Goal: Task Accomplishment & Management: Use online tool/utility

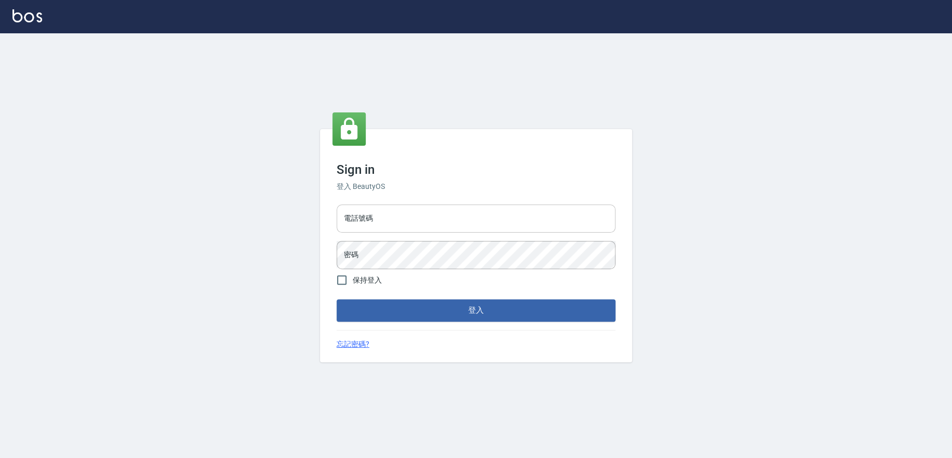
click at [401, 206] on input "電話號碼" at bounding box center [475, 218] width 279 height 28
type input "0978210283"
click at [336, 299] on button "登入" at bounding box center [475, 310] width 279 height 22
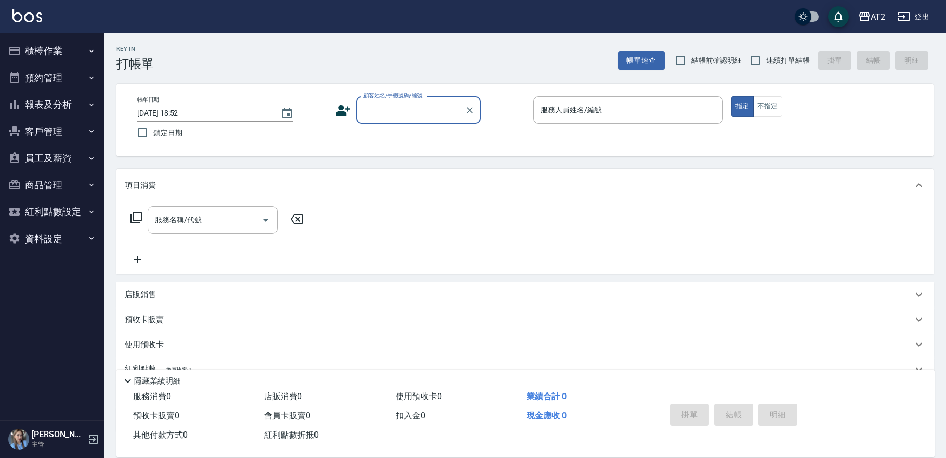
click at [777, 56] on span "連續打單結帳" at bounding box center [789, 60] width 44 height 11
click at [767, 56] on input "連續打單結帳" at bounding box center [756, 60] width 22 height 22
checkbox input "true"
click at [404, 121] on div "顧客姓名/手機號碼/編號" at bounding box center [418, 110] width 125 height 28
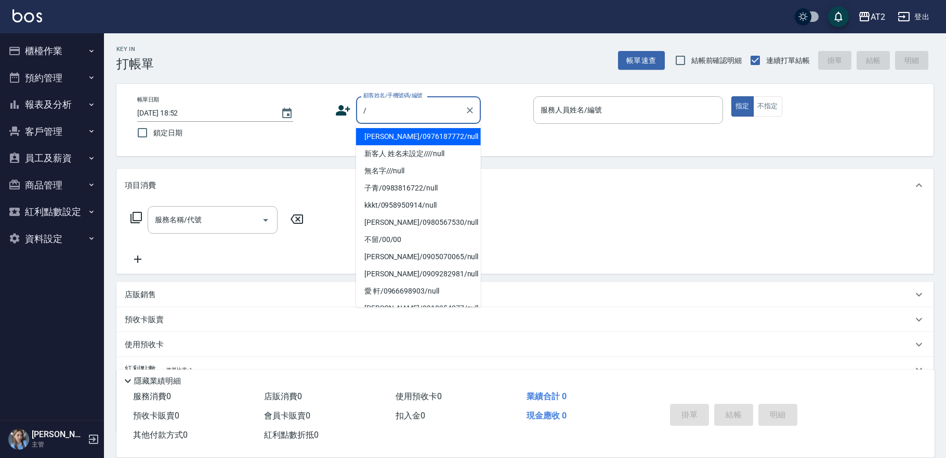
type input "[PERSON_NAME]/0976187772/null"
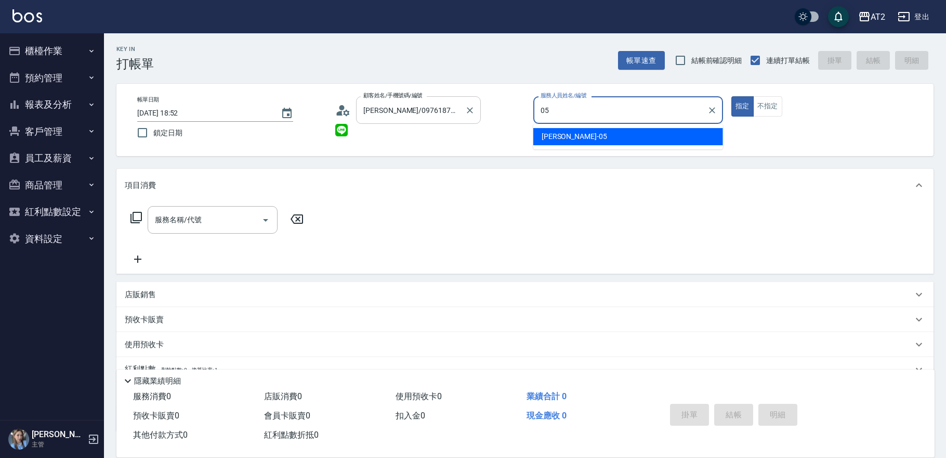
type input "[PERSON_NAME]-05"
type button "true"
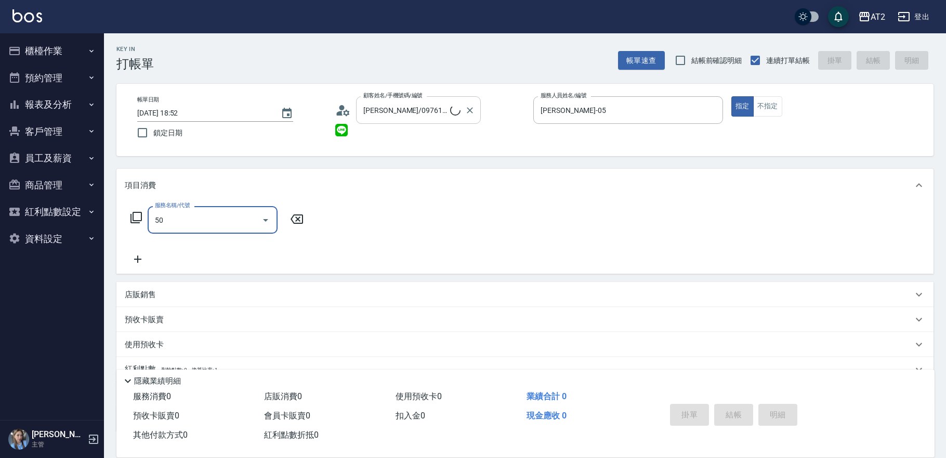
type input "501"
type input "無名字///null"
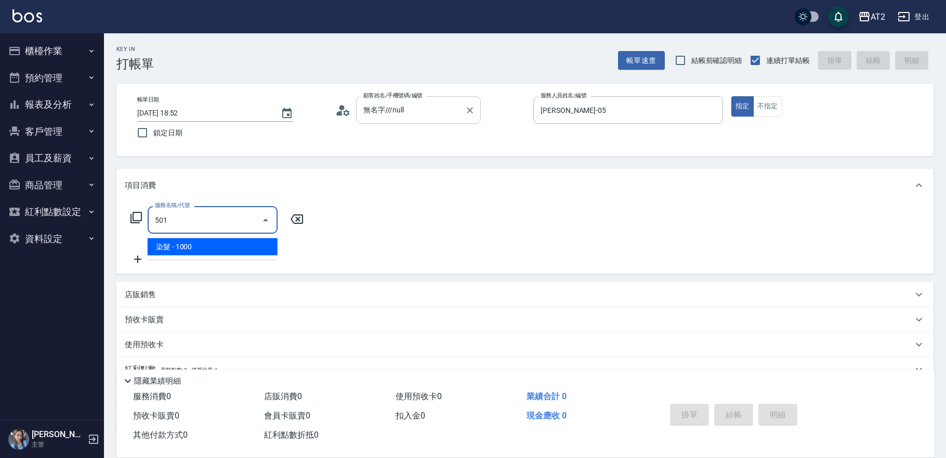
type input "100"
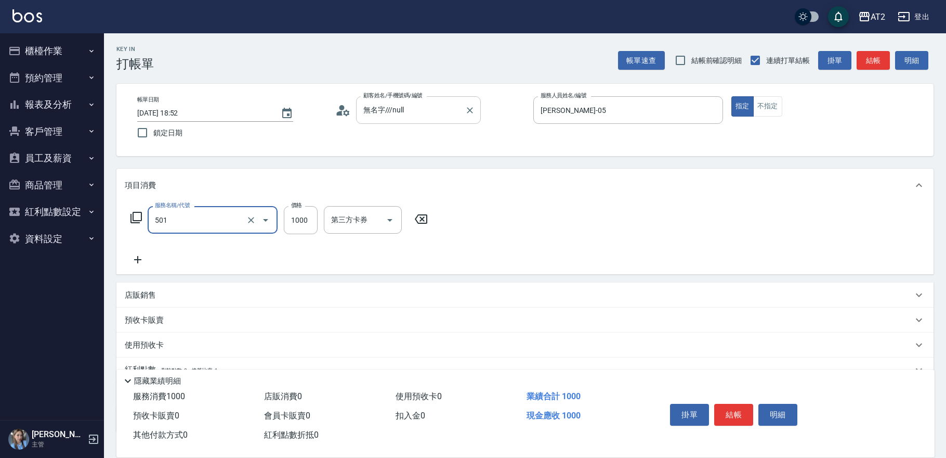
type input "染髮(501)"
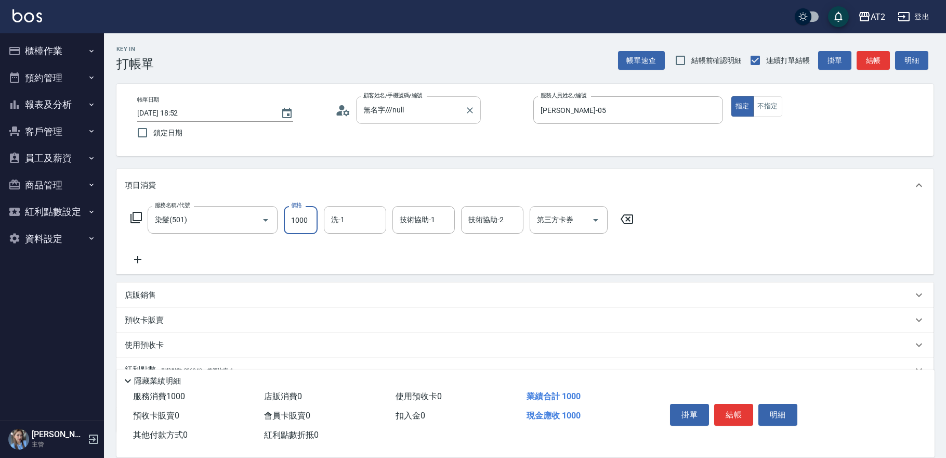
type input "2"
type input "0"
type input "29"
type input "20"
type input "2980"
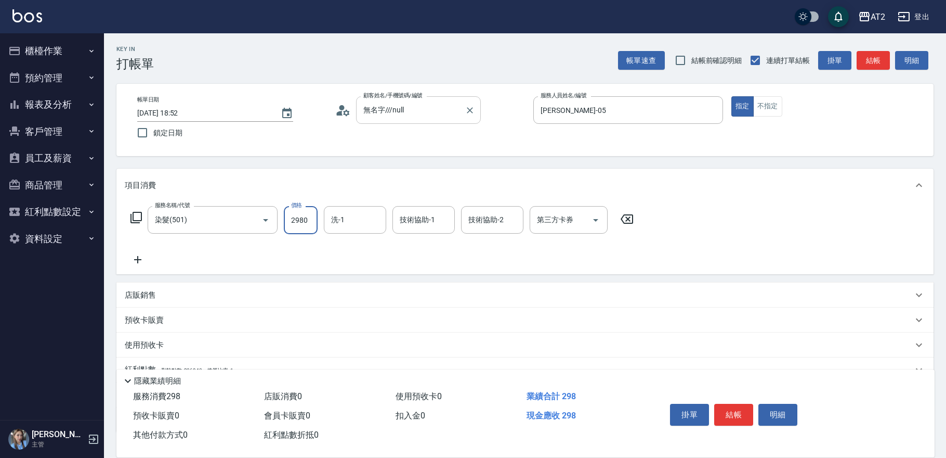
type input "290"
type input "2980"
type input "[PERSON_NAME]-32"
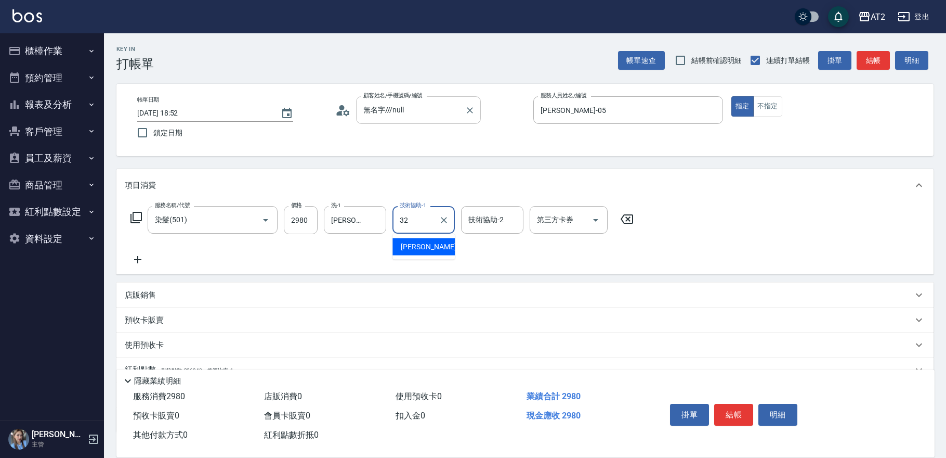
type input "[PERSON_NAME]-32"
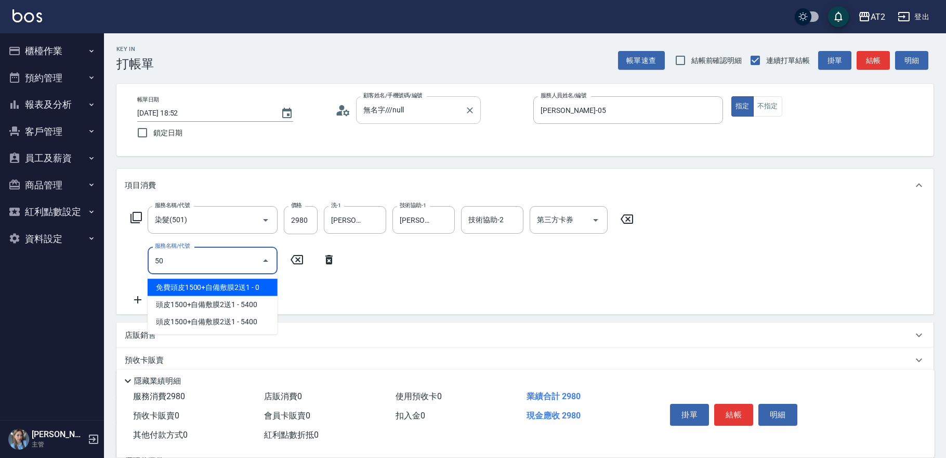
type input "502"
type input "340"
type input "漂髮(502)"
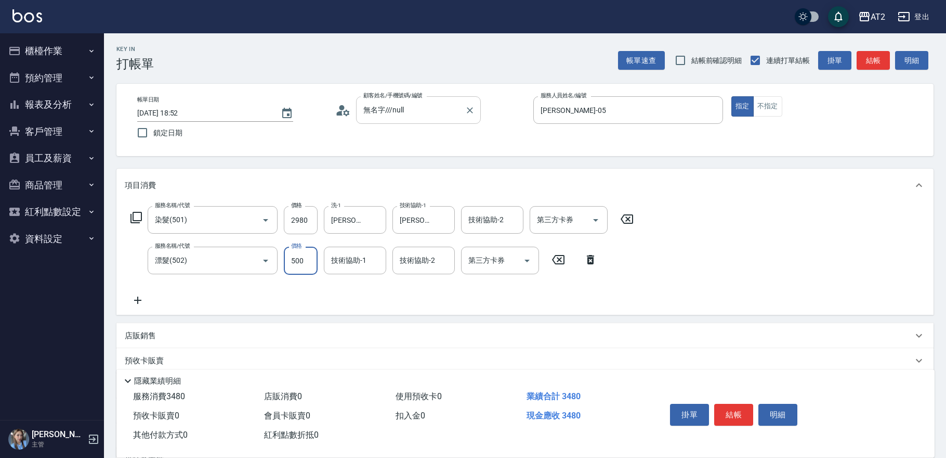
type input "0"
type input "290"
type input "0"
type input "[PERSON_NAME]-32"
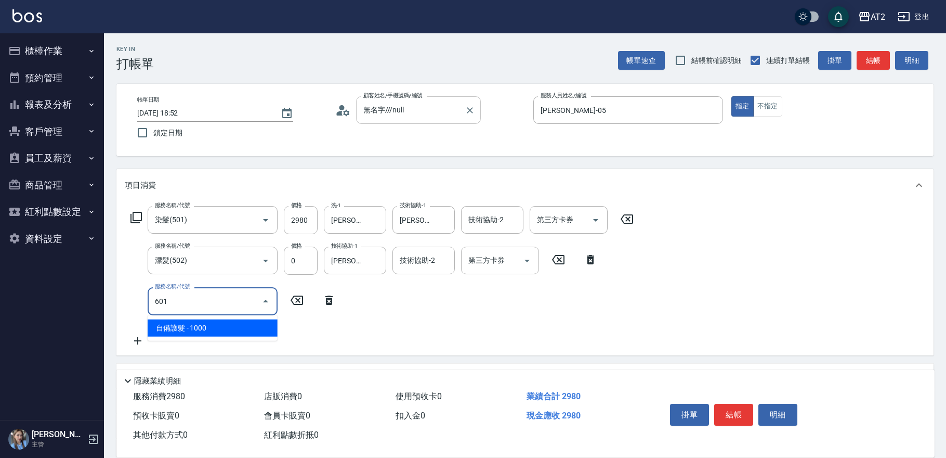
type input "601"
type input "390"
type input "自備護髮(601)"
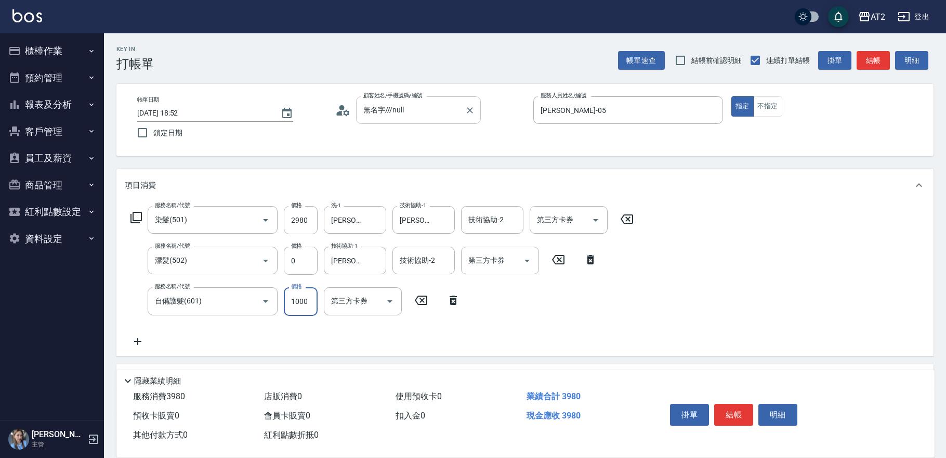
type input "3"
type input "290"
type input "30"
type input "300"
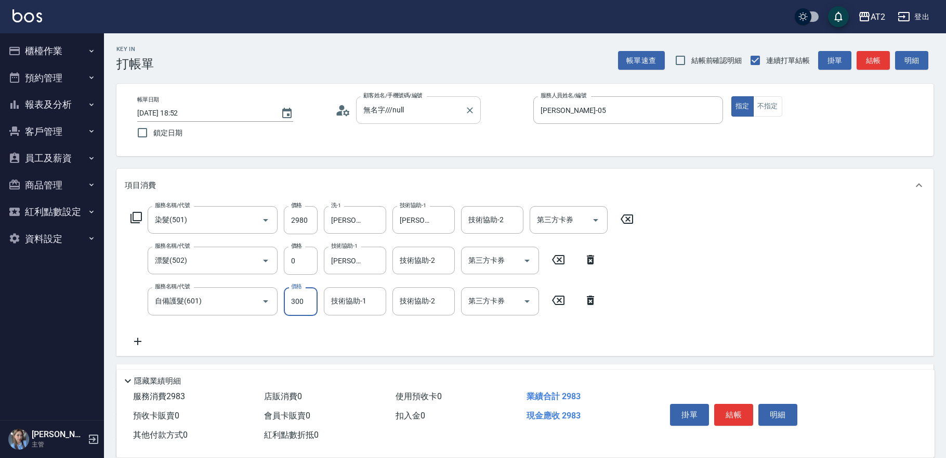
type input "320"
type input "3000"
type input "590"
type input "3000"
type input "[PERSON_NAME]-32"
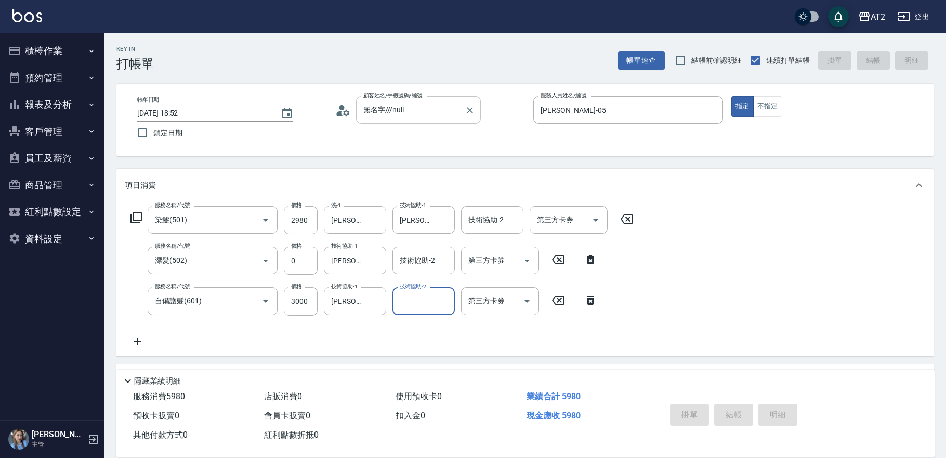
type input "0"
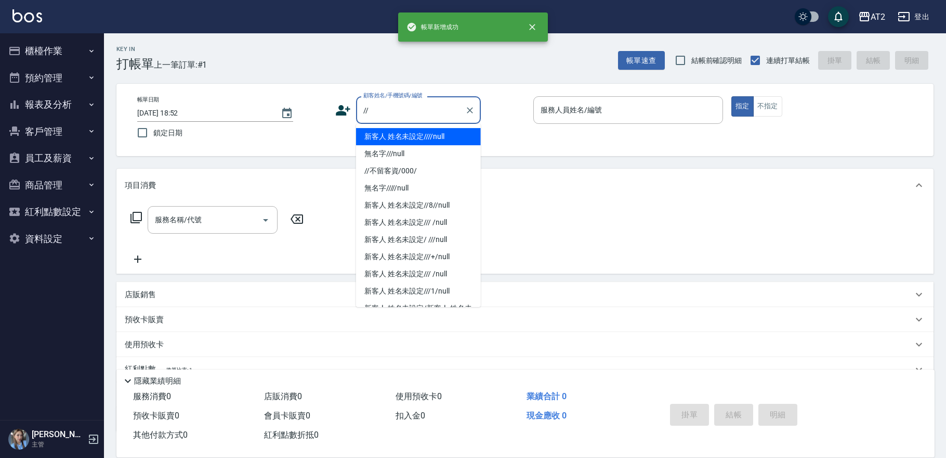
type input "新客人 姓名未設定////null"
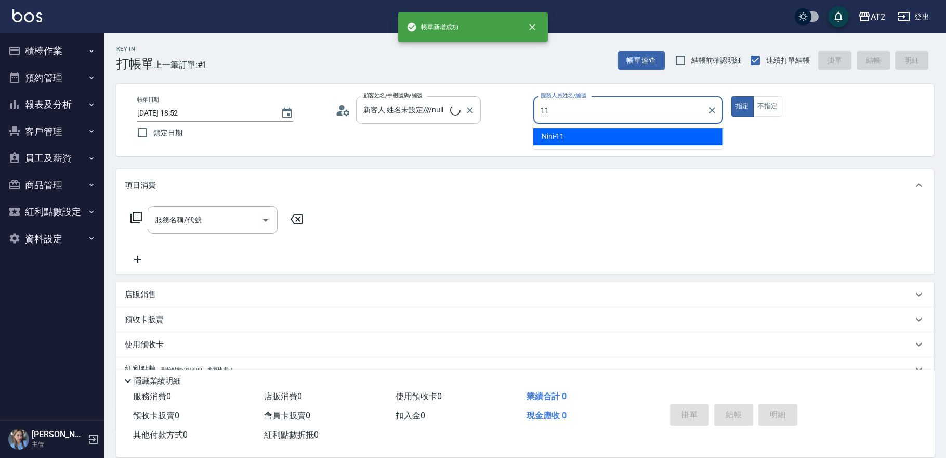
type input "Nini-11"
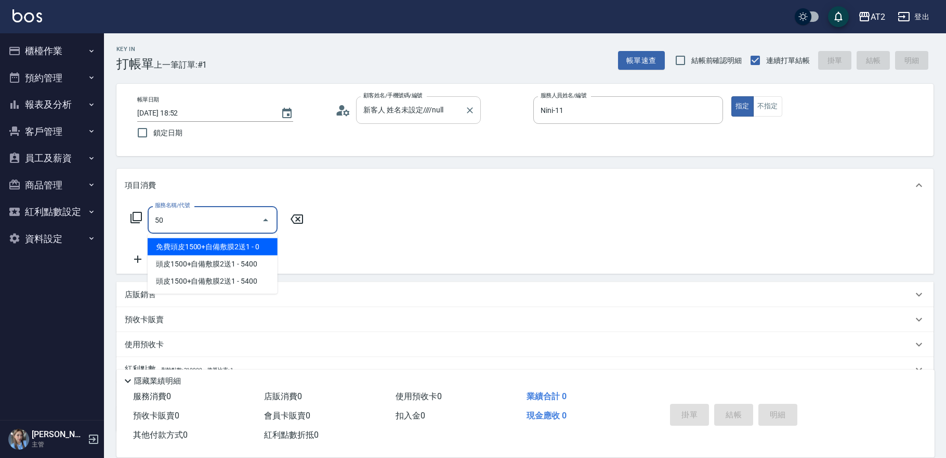
type input "501"
type input "100"
type input "染髮(501)"
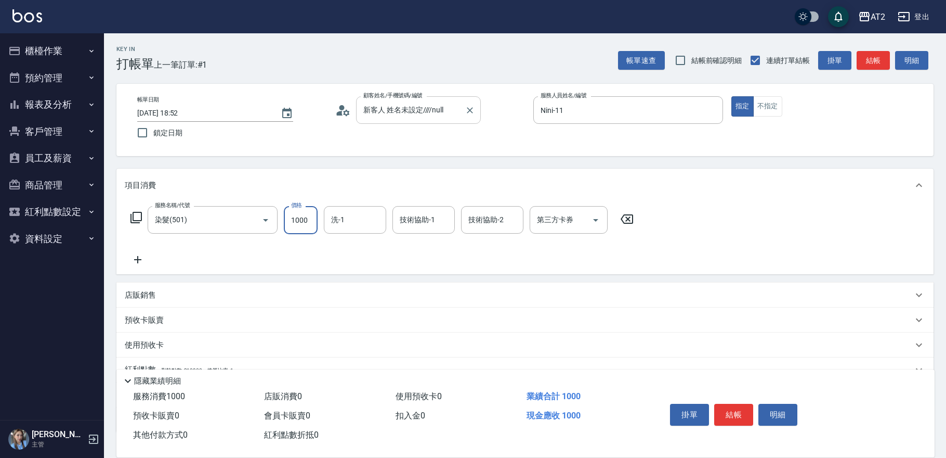
type input "1"
type input "0"
type input "169"
type input "160"
type input "1699"
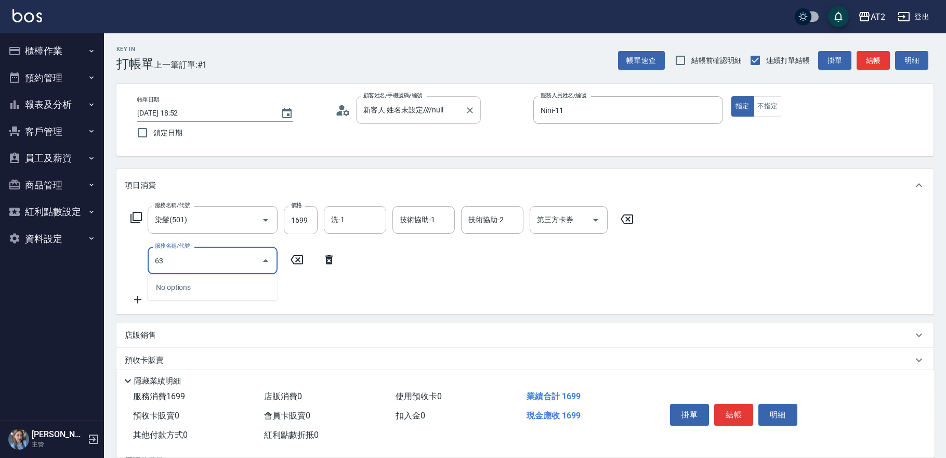
type input "630"
type input "660"
type input "京煥羽護髮長(630)"
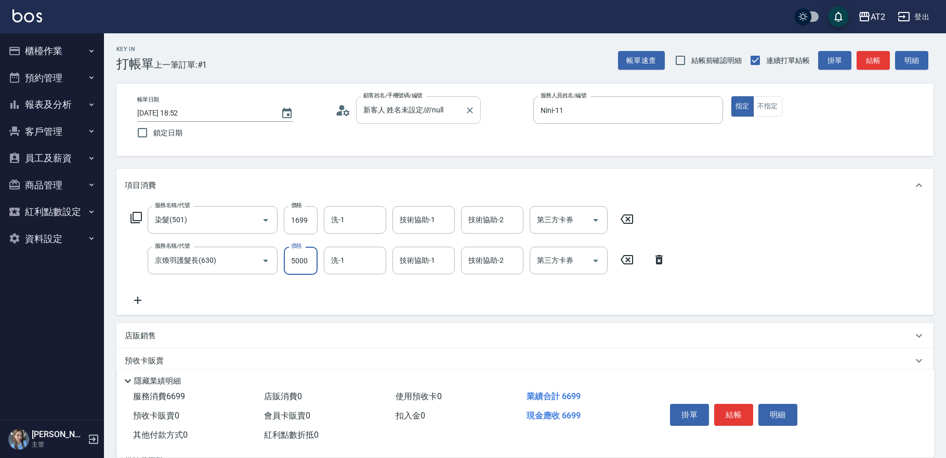
type input "4"
type input "170"
type input "450"
type input "610"
type input "450"
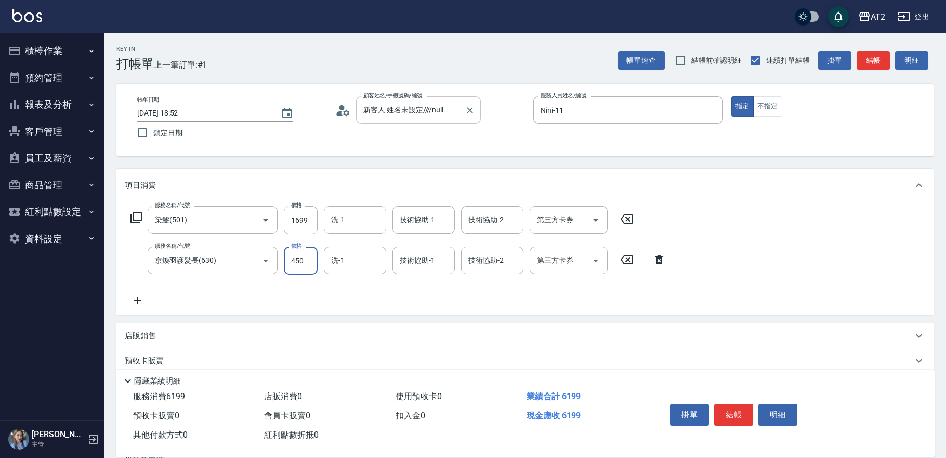
type input "210"
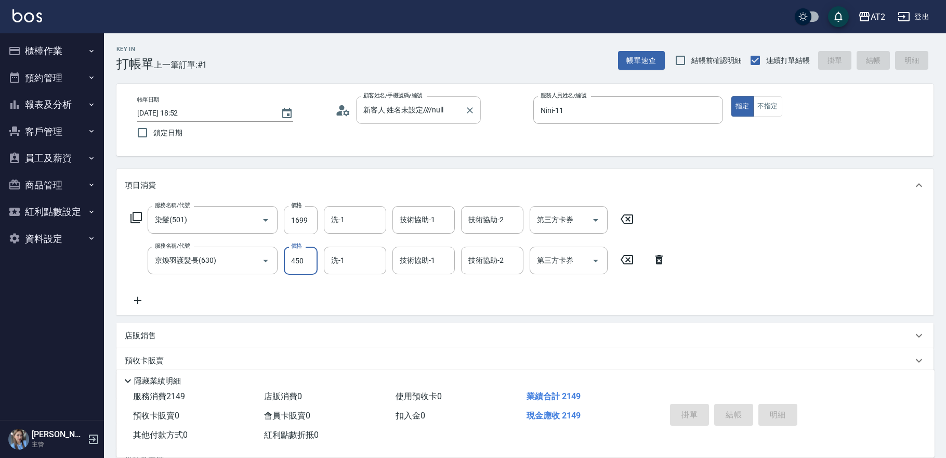
type input "0"
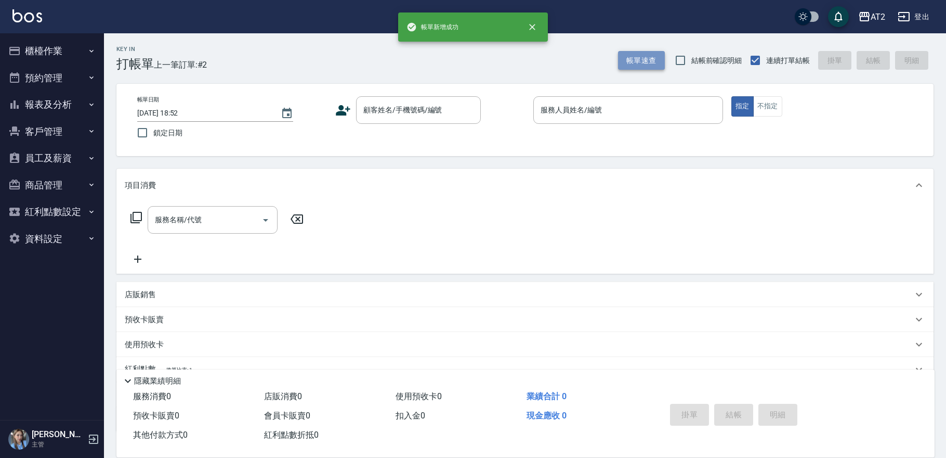
click at [624, 62] on button "帳單速查" at bounding box center [641, 60] width 47 height 19
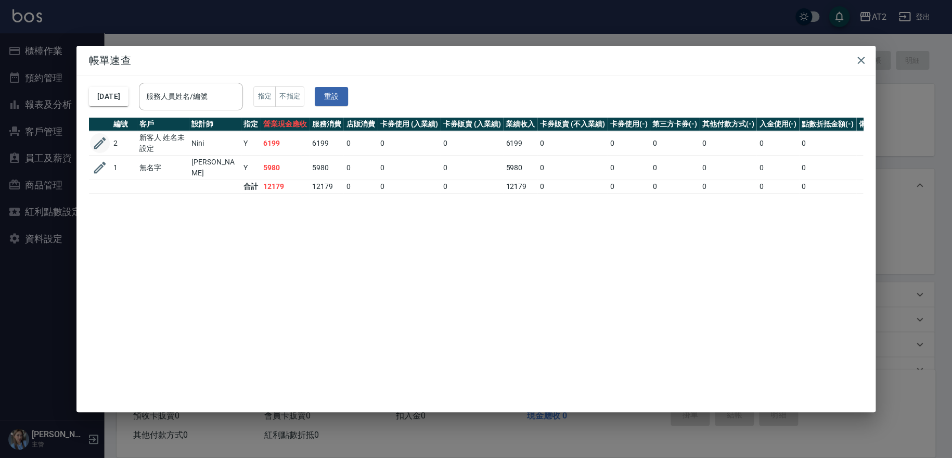
click at [96, 142] on icon "button" at bounding box center [100, 143] width 16 height 16
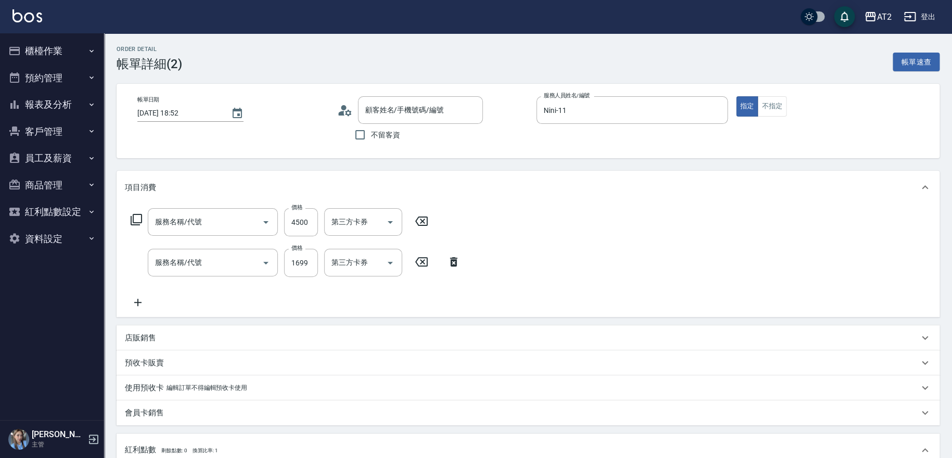
type input "Nini-11"
type input "610"
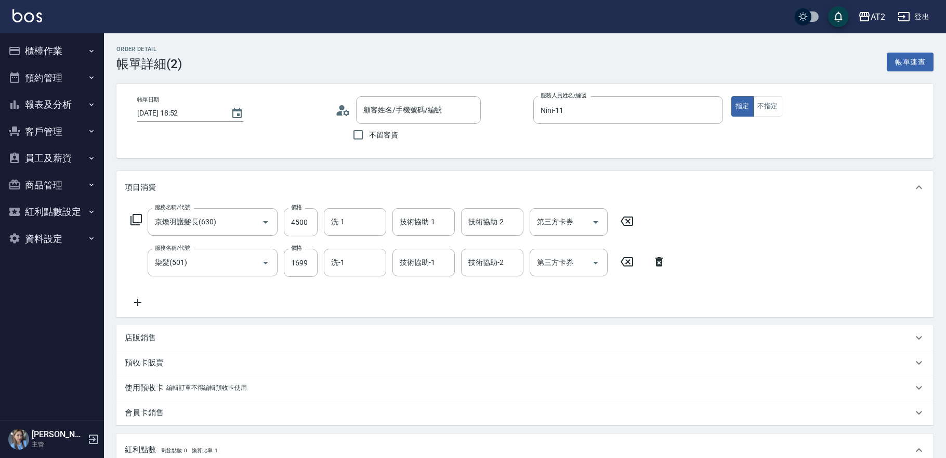
type input "京煥羽護髮長(630)"
type input "染髮(501)"
type input "新客人 姓名未設定////null"
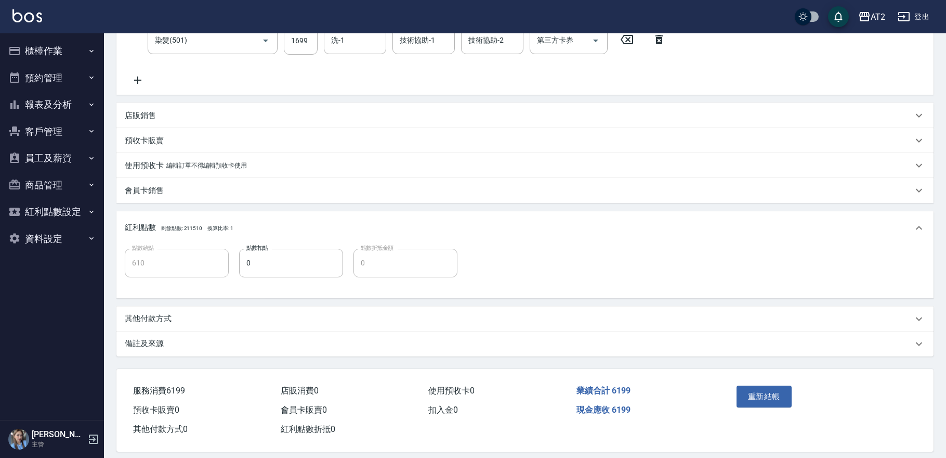
scroll to position [230, 0]
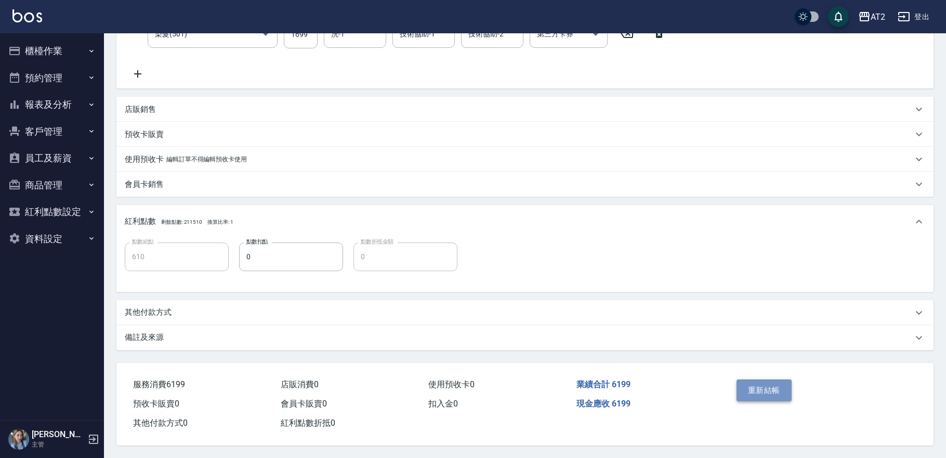
click at [753, 386] on button "重新結帳" at bounding box center [764, 390] width 55 height 22
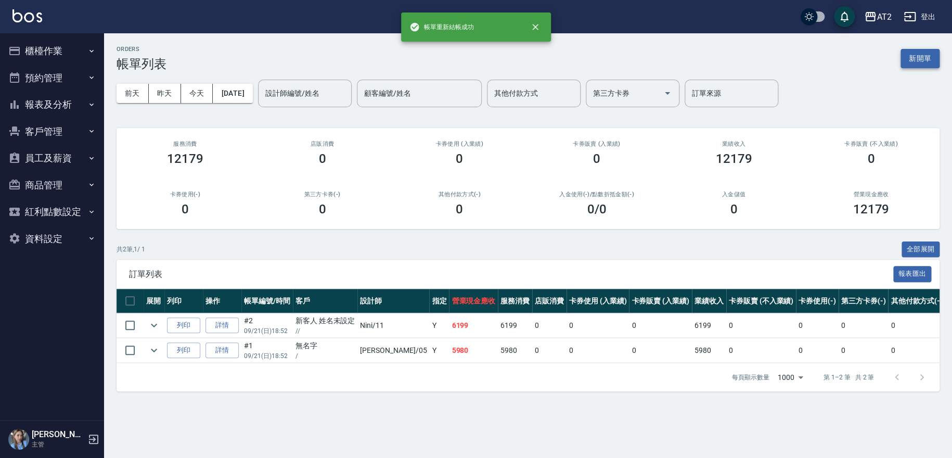
click at [920, 59] on button "新開單" at bounding box center [919, 58] width 39 height 19
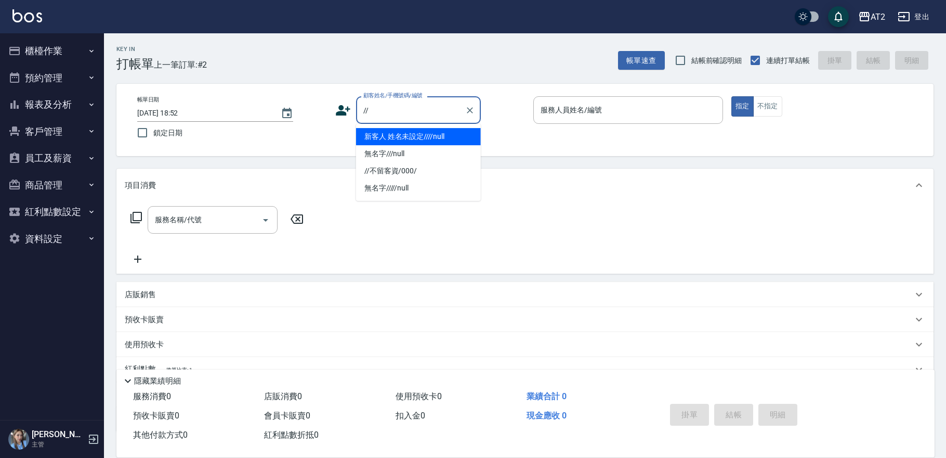
type input "新客人 姓名未設定////null"
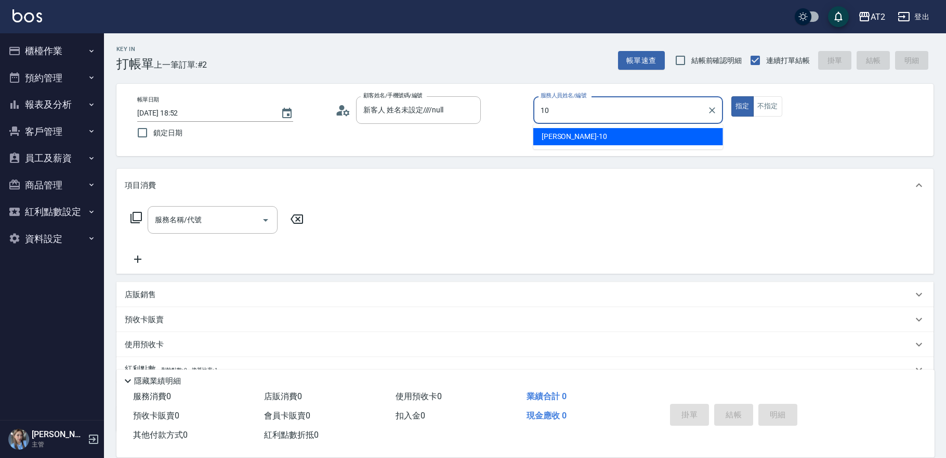
type input "[PERSON_NAME]-10"
type button "true"
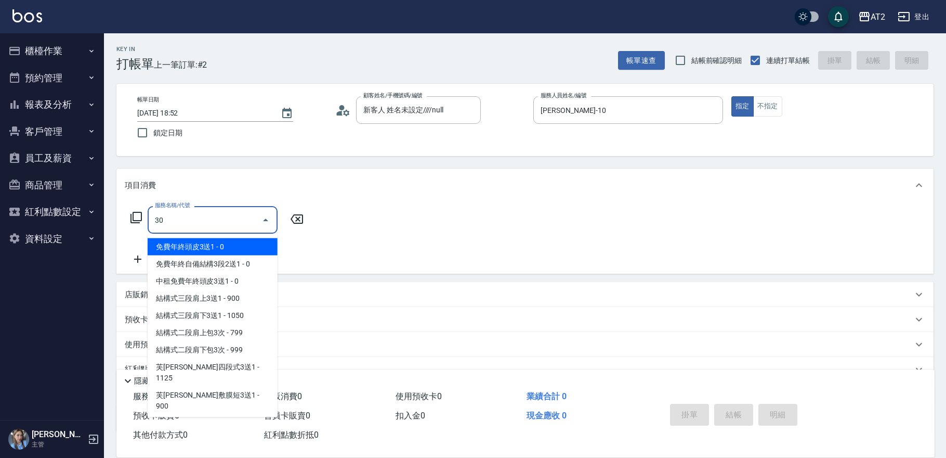
type input "301"
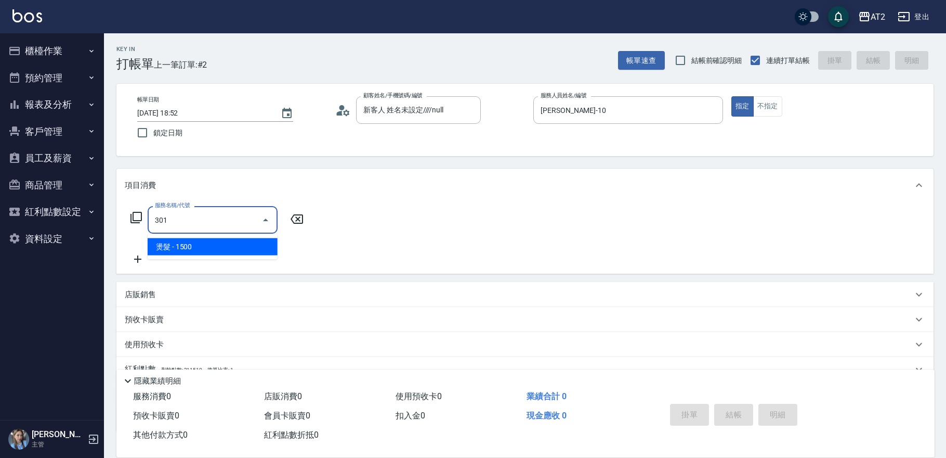
type input "150"
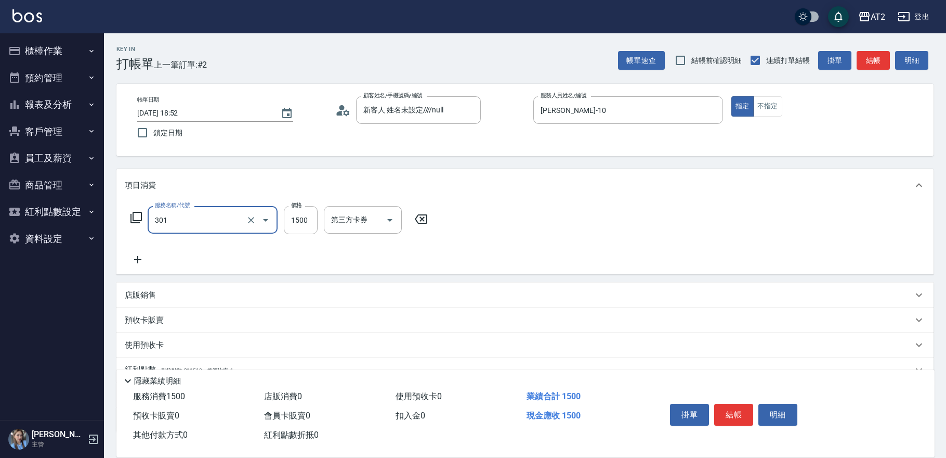
type input "燙髮(301)"
type input "2"
type input "0"
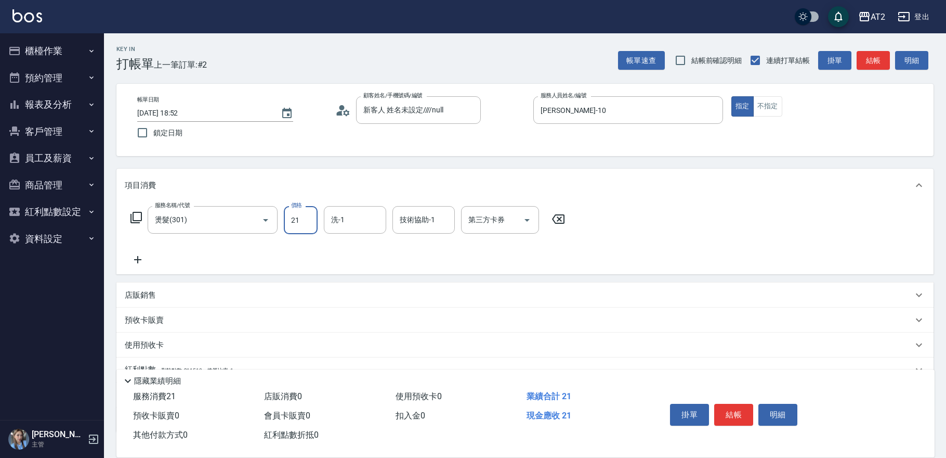
type input "219"
type input "210"
type input "2199"
type input "[PERSON_NAME]-31"
type input "1"
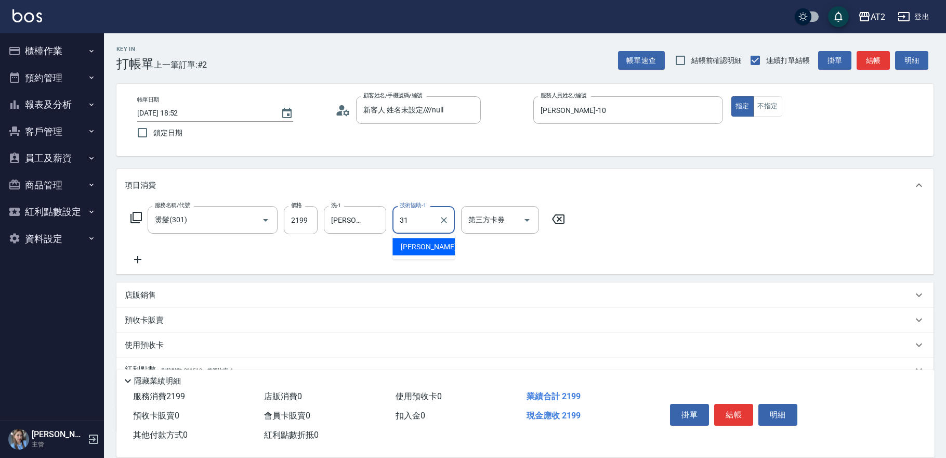
type input "[PERSON_NAME]-31"
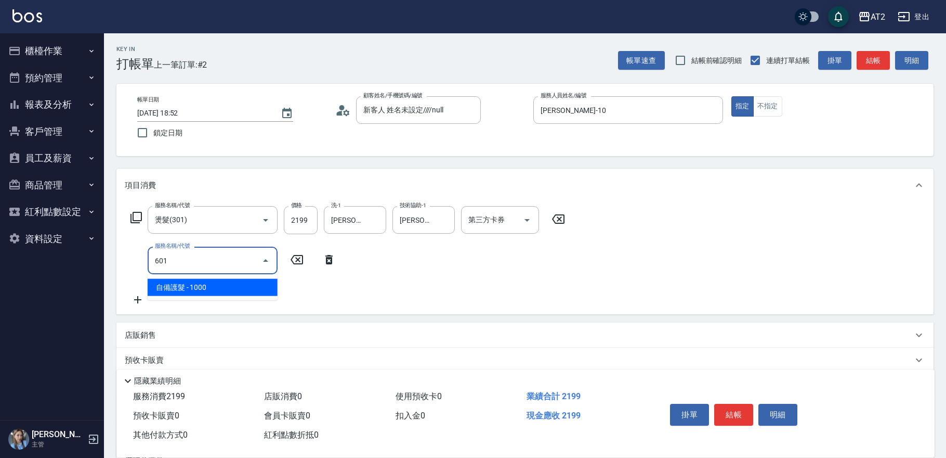
type input "601"
type input "310"
type input "自備護髮(601)"
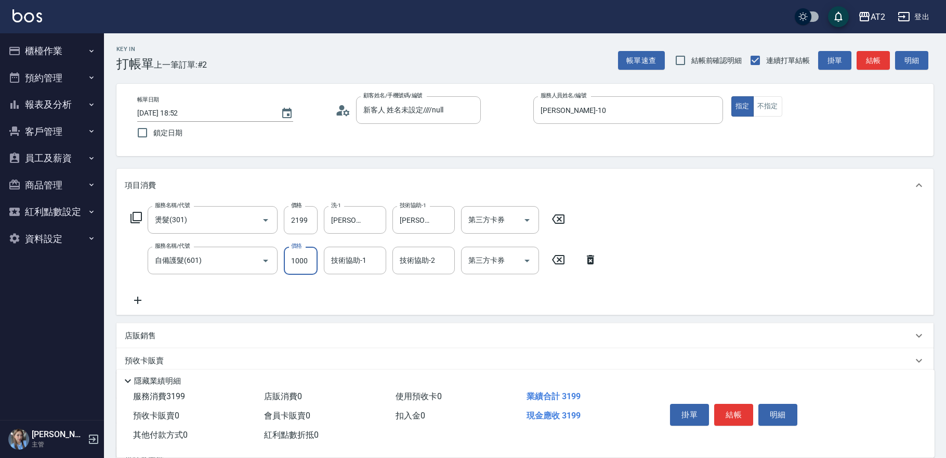
type input "2"
type input "220"
type input "200"
type input "230"
type input "2000"
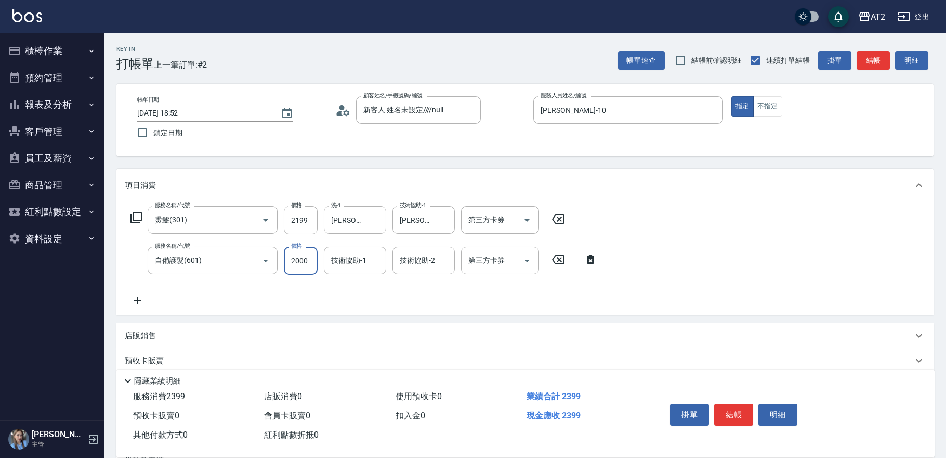
type input "410"
type input "2000"
type input "[PERSON_NAME]-31"
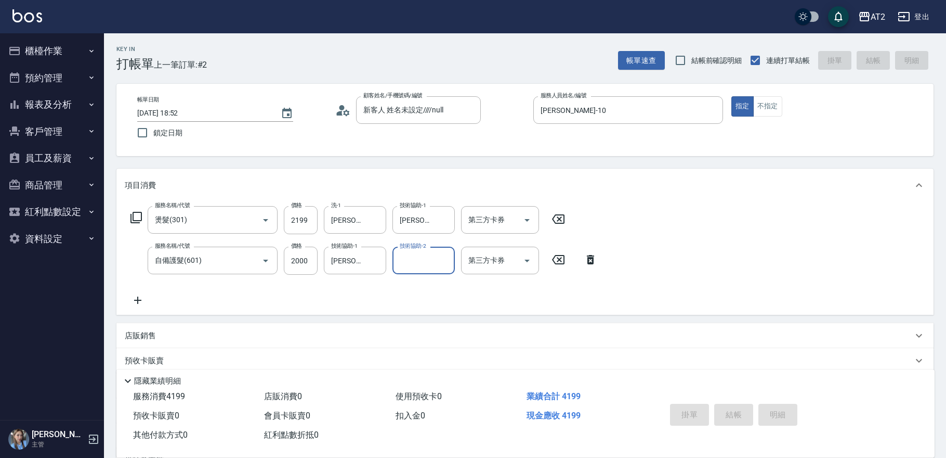
type input "0"
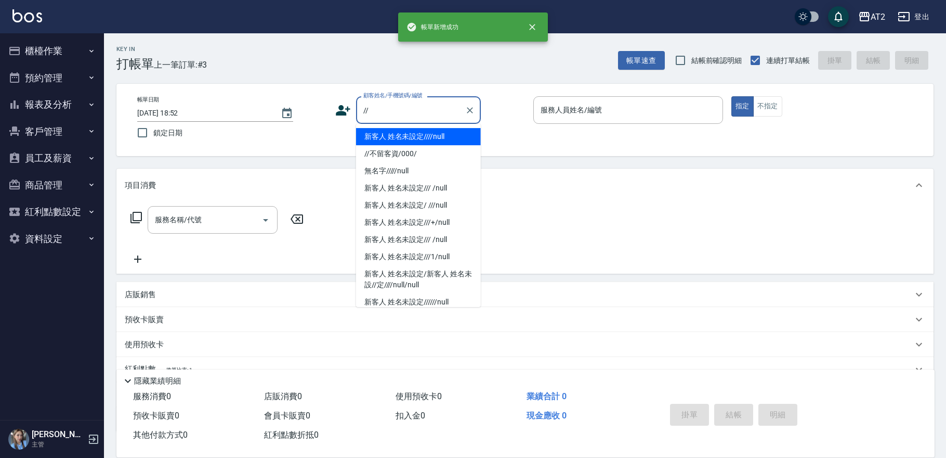
type input "新客人 姓名未設定////null"
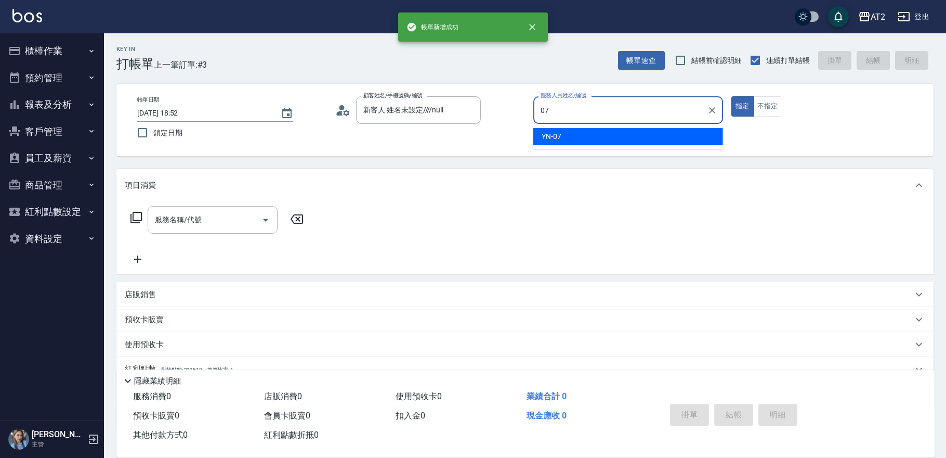
type input "YN-07"
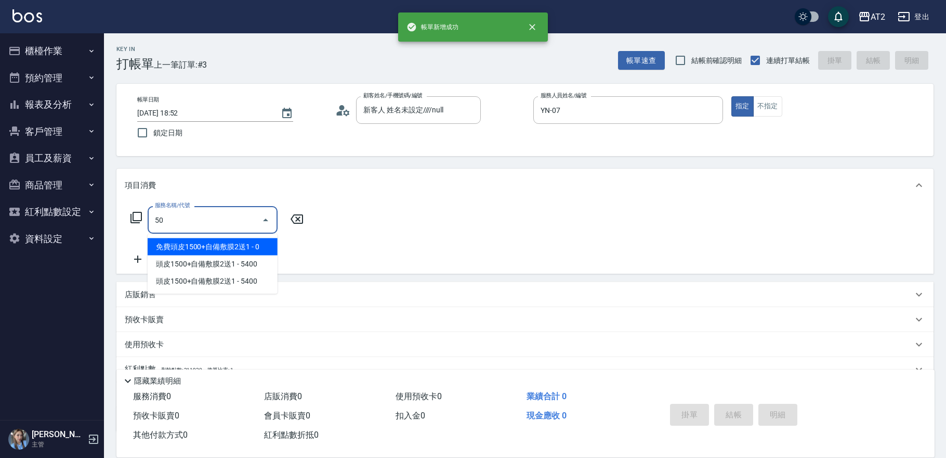
type input "501"
type input "100"
type input "染髮(501)"
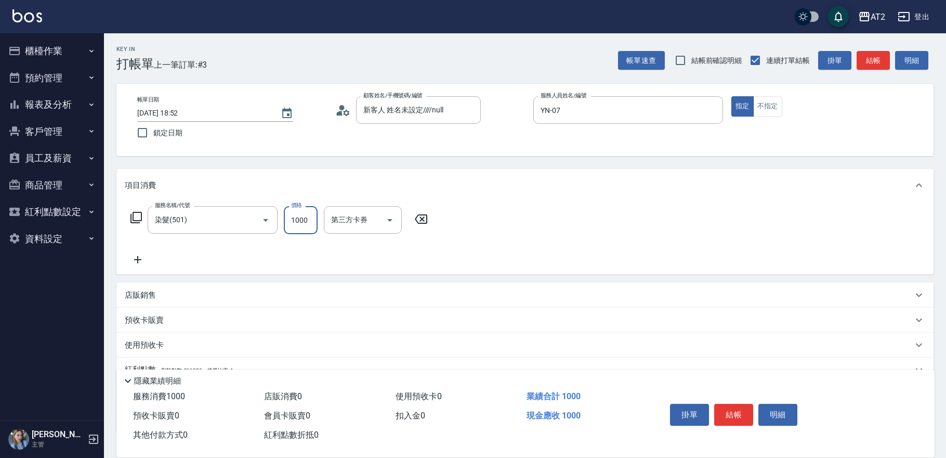
type input "1"
type input "0"
type input "17"
type input "10"
type input "1782"
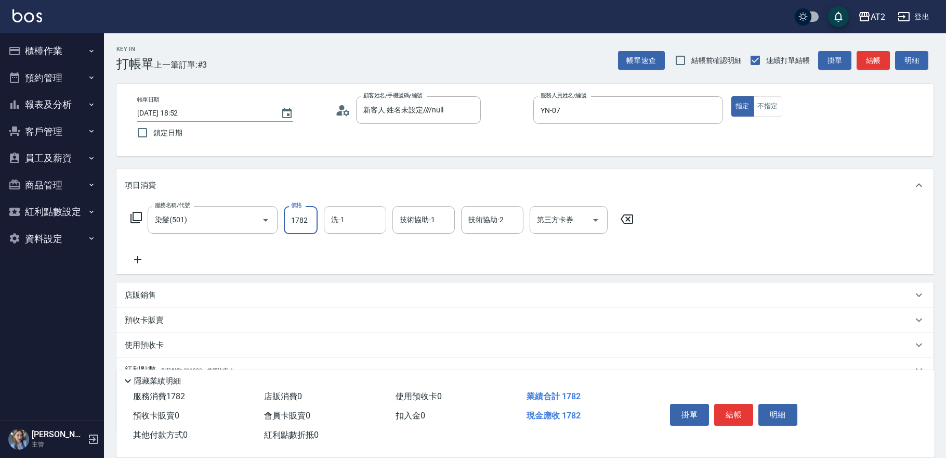
type input "10"
type input "178"
type input "170"
type input "1780"
type input "軒軒-42"
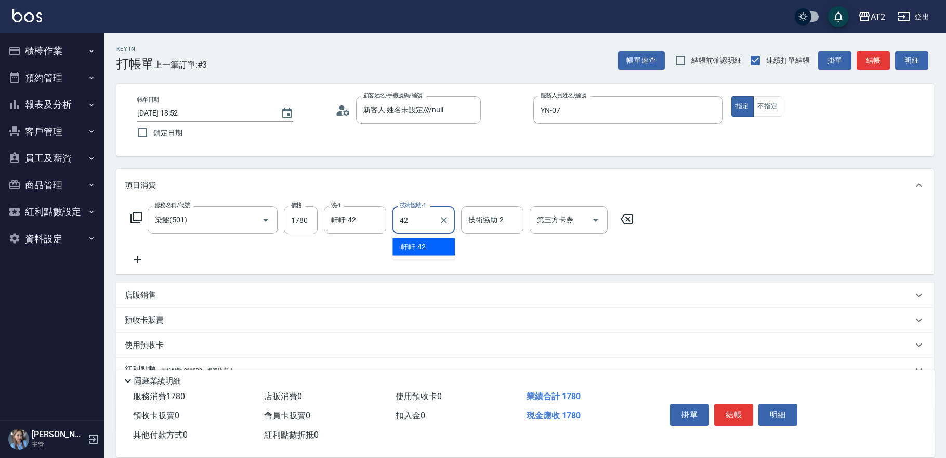
type input "軒軒-42"
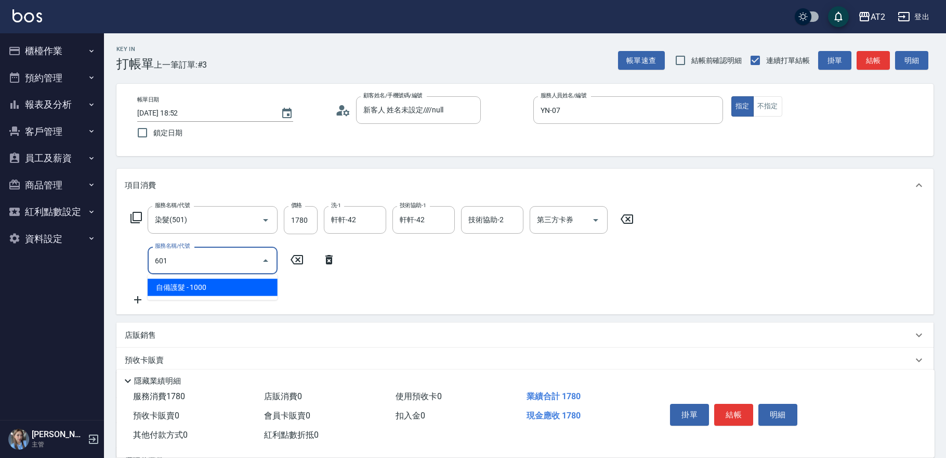
type input "601"
type input "270"
type input "自備護髮(601)"
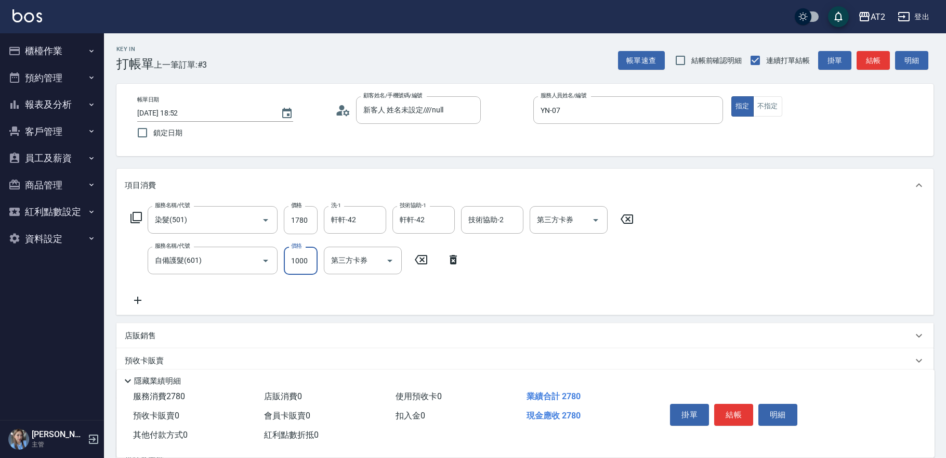
type input "1"
type input "170"
type input "150"
type input "190"
type input "1500"
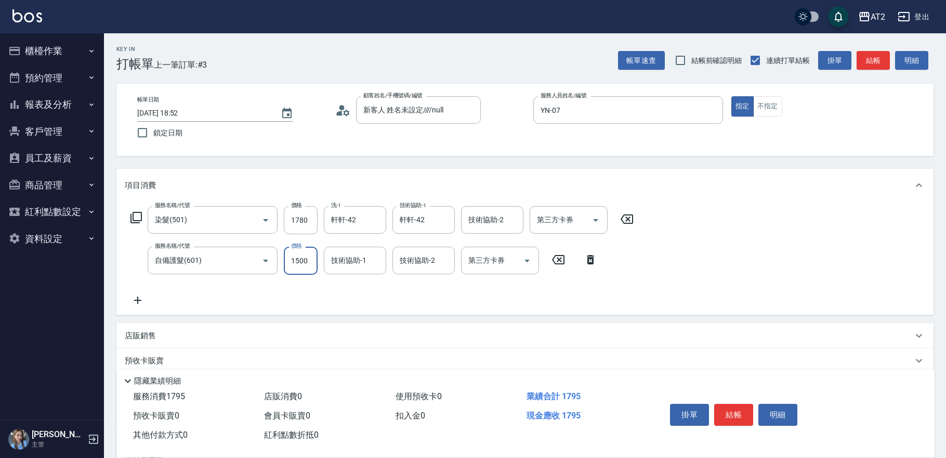
type input "320"
type input "1500"
type input "軒軒-42"
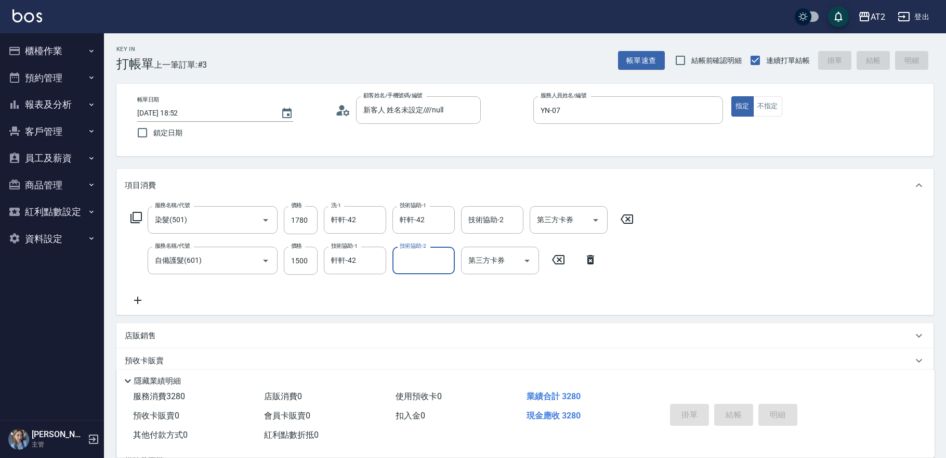
type input "[DATE] 18:53"
type input "0"
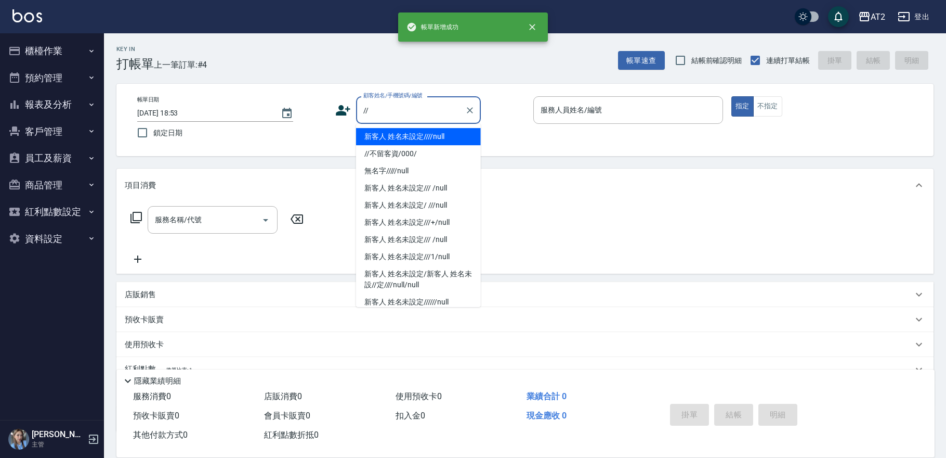
type input "新客人 姓名未設定////null"
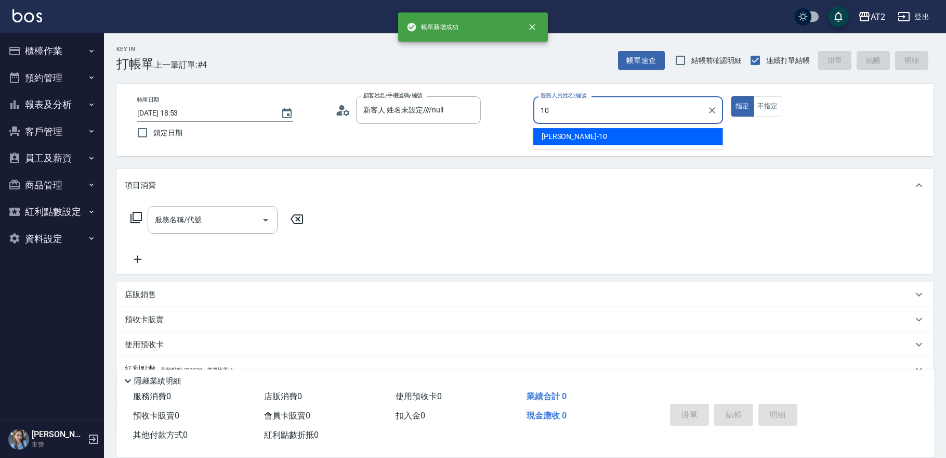
type input "[PERSON_NAME]-10"
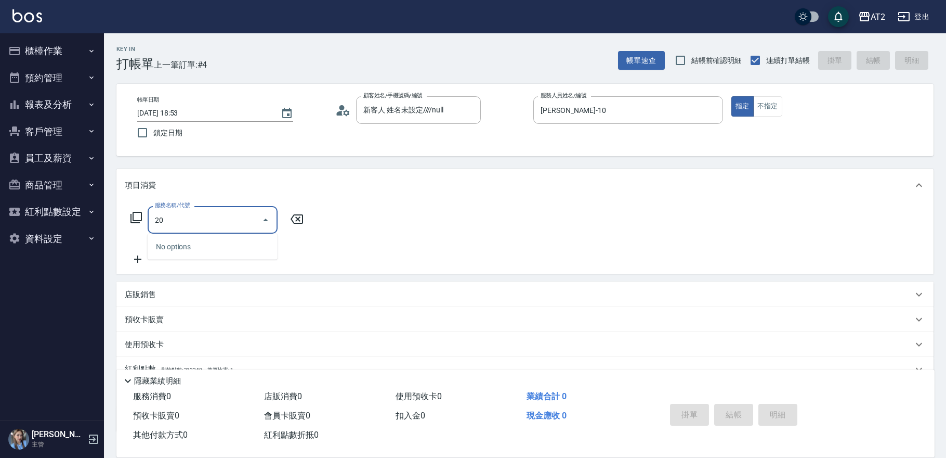
type input "201"
type input "20"
type input "洗髮(201)"
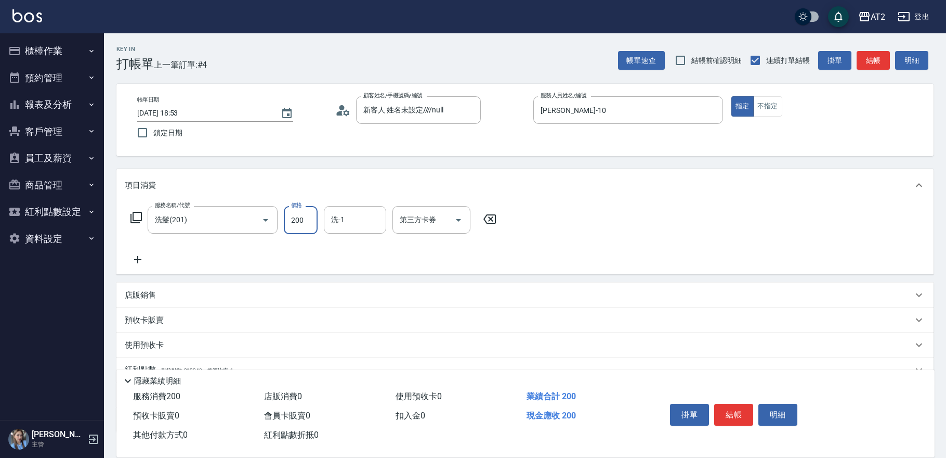
type input "0"
type input "35"
type input "30"
type input "350"
type input "[PERSON_NAME]-31"
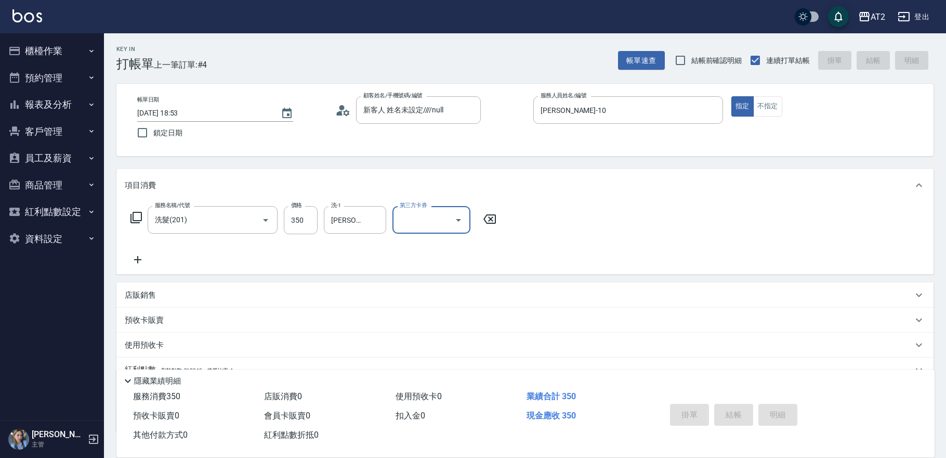
type input "0"
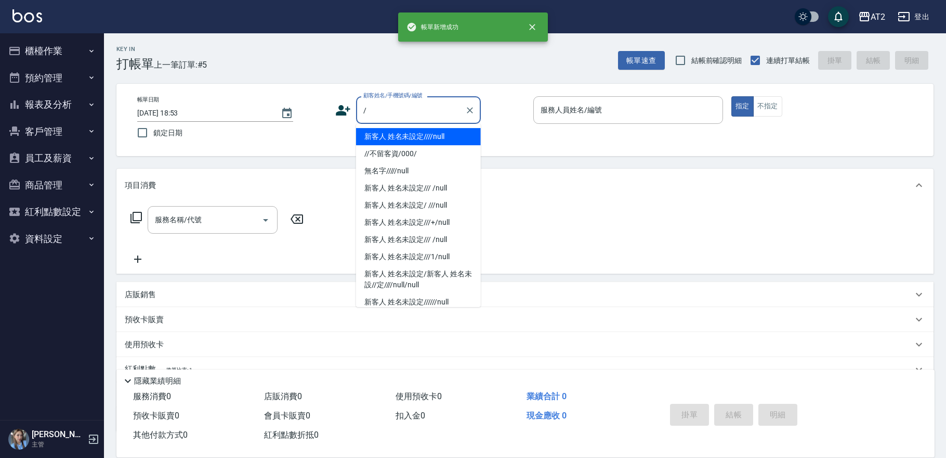
type input "新客人 姓名未設定////null"
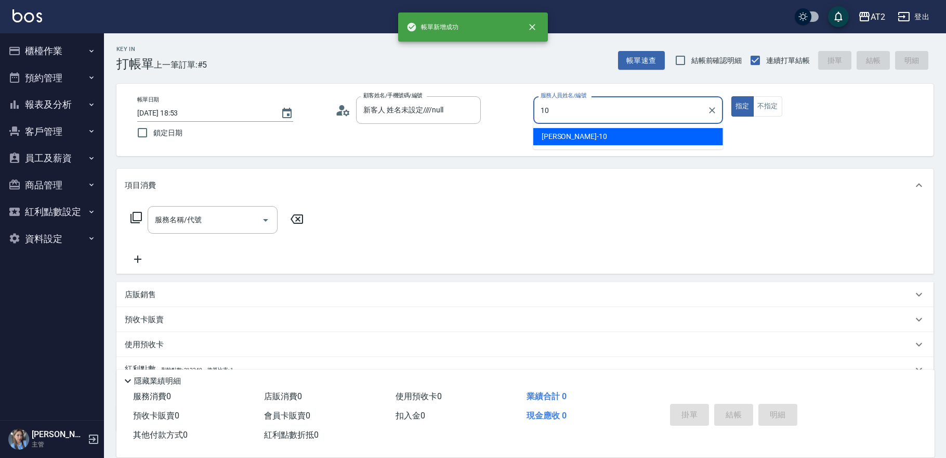
type input "[PERSON_NAME]-10"
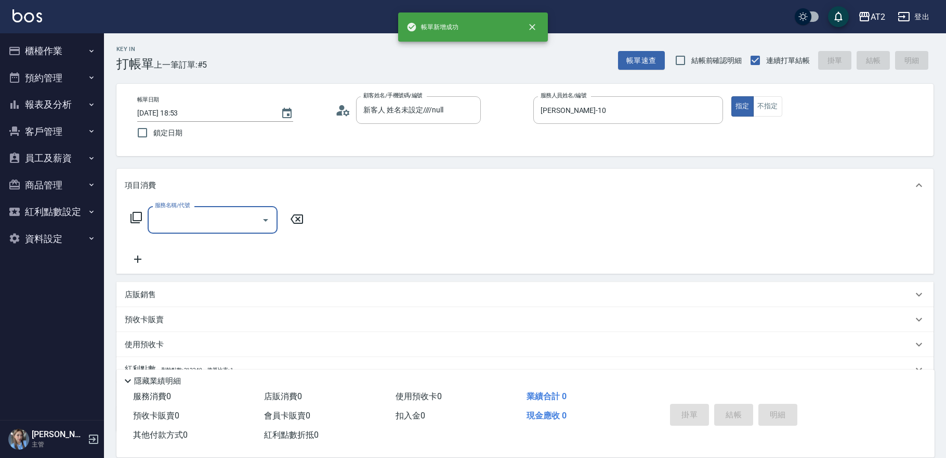
type input "5"
type input "無名字///null"
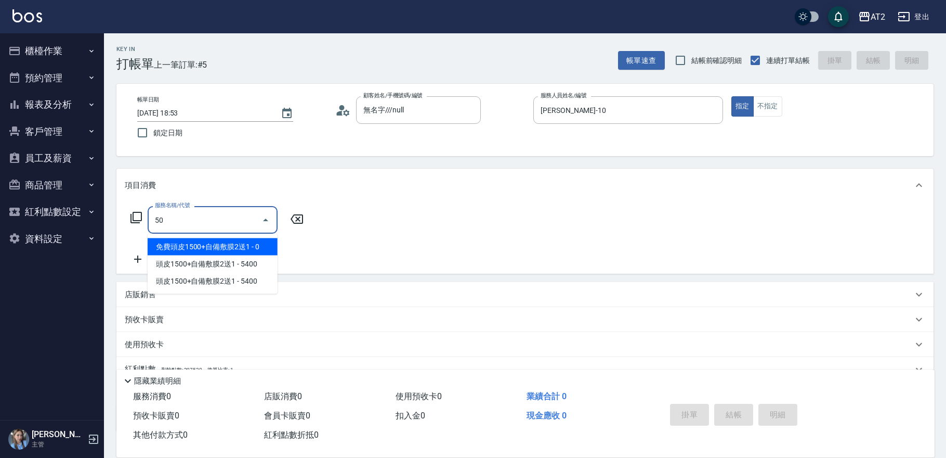
type input "5"
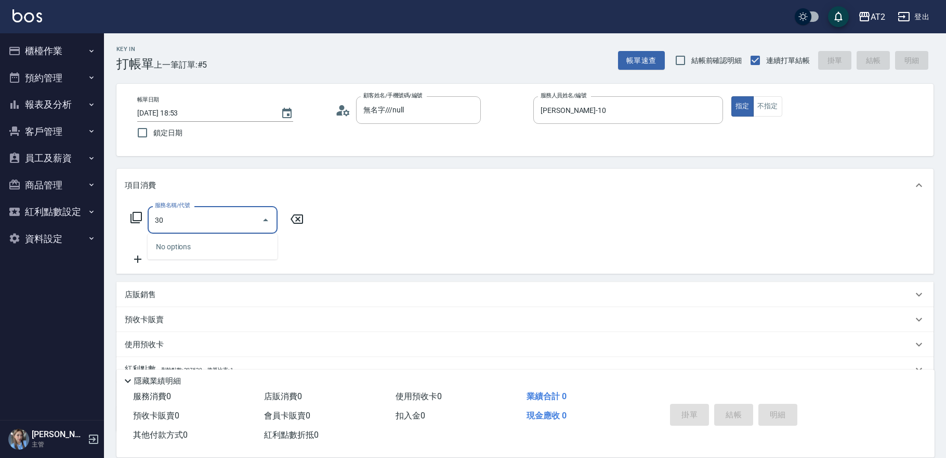
type input "301"
type input "150"
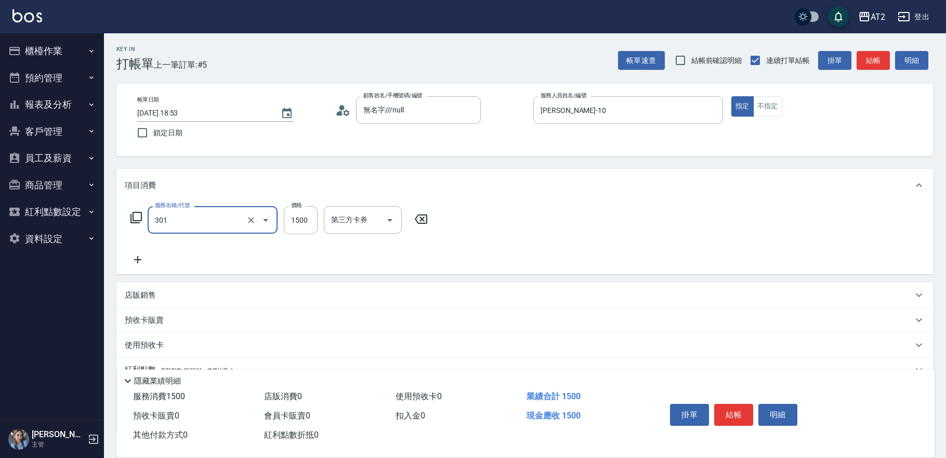
type input "燙髮(301)"
type input "0"
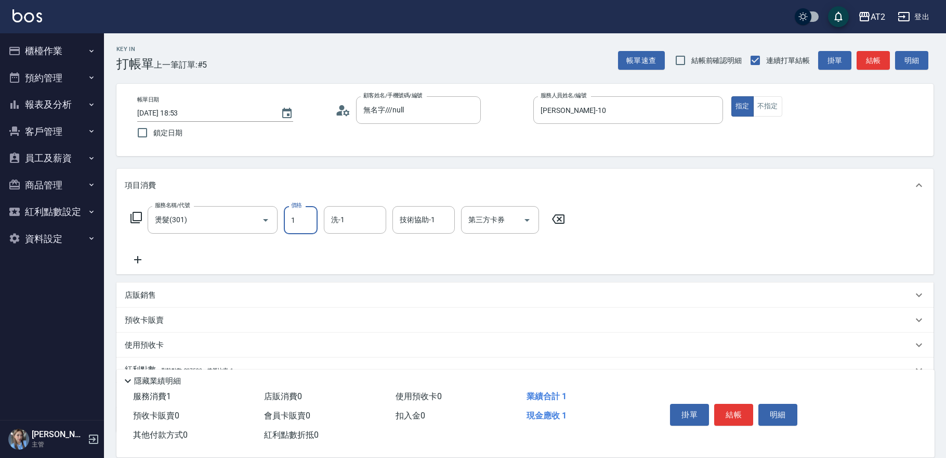
type input "16"
type input "10"
type input "169"
type input "160"
type input "1699"
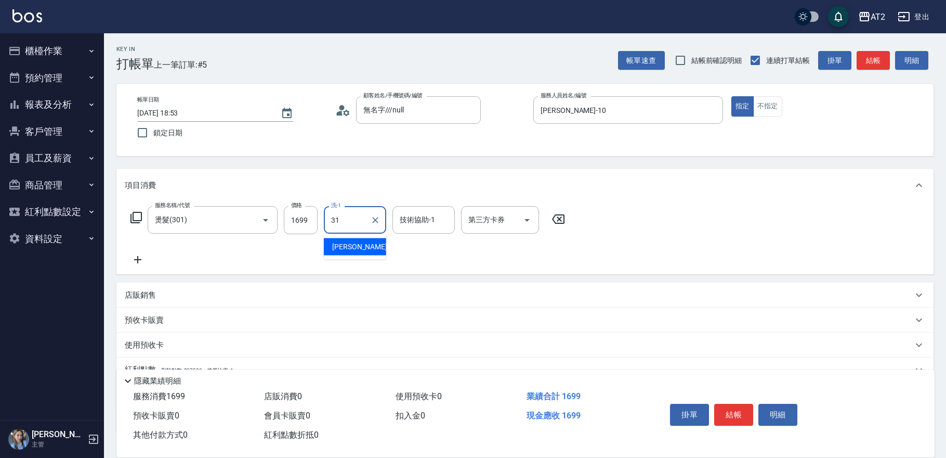
type input "[PERSON_NAME]-31"
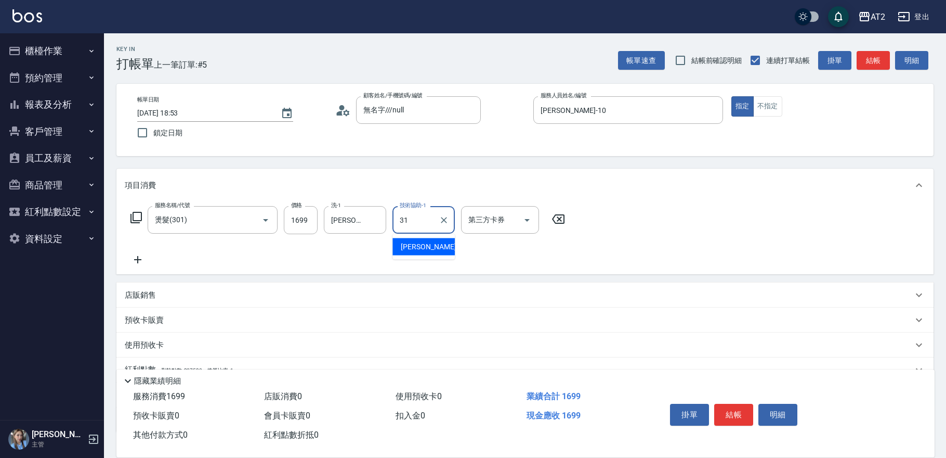
type input "[PERSON_NAME]-31"
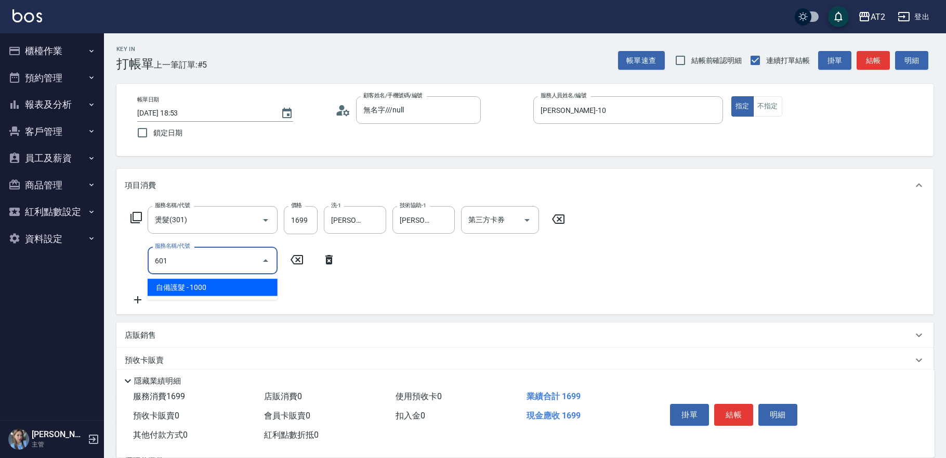
type input "601"
type input "260"
type input "自備護髮(601)"
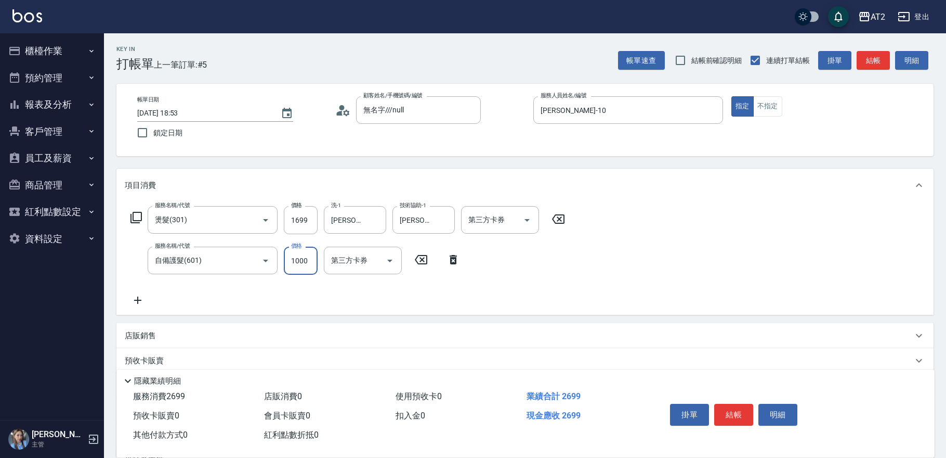
type input "1"
type input "170"
type input "150"
type input "180"
type input "1500"
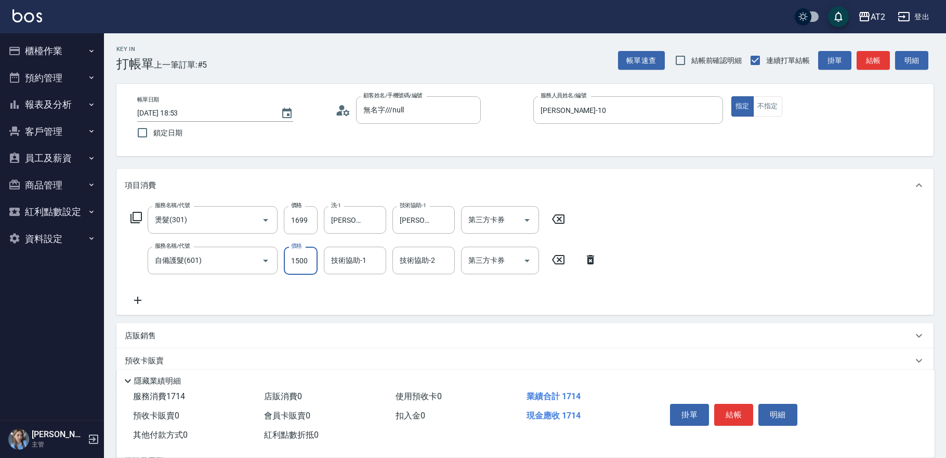
type input "310"
type input "1500"
type input "[PERSON_NAME]-31"
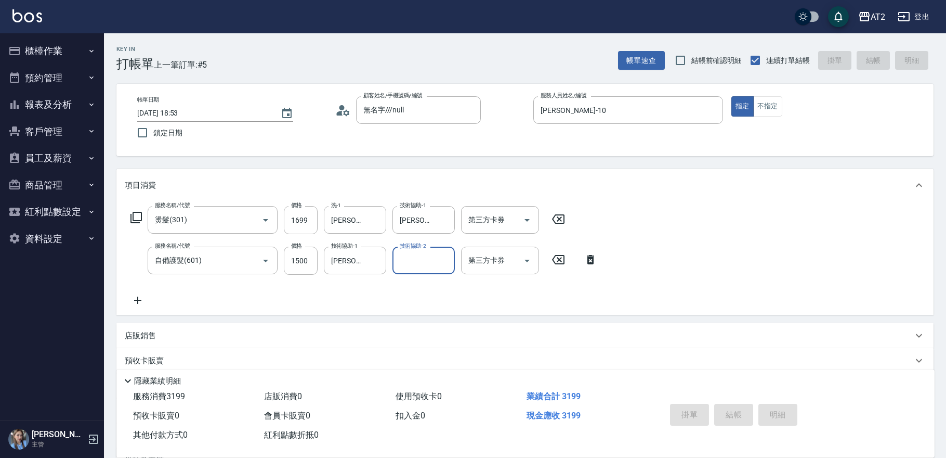
type input "0"
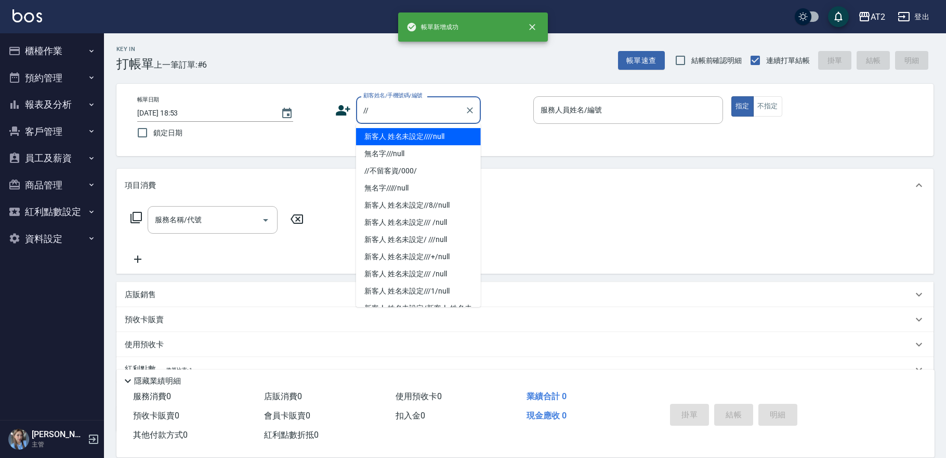
type input "新客人 姓名未設定////null"
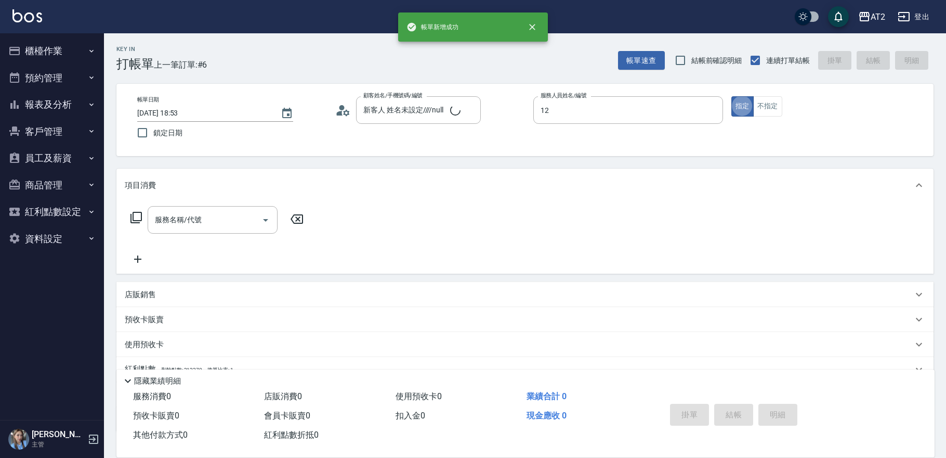
type input "Mandy-12"
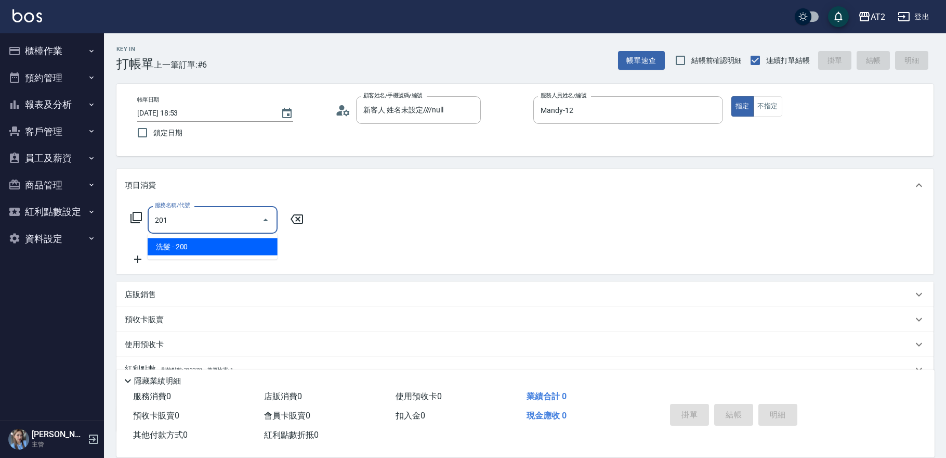
type input "洗髮(201)"
type input "20"
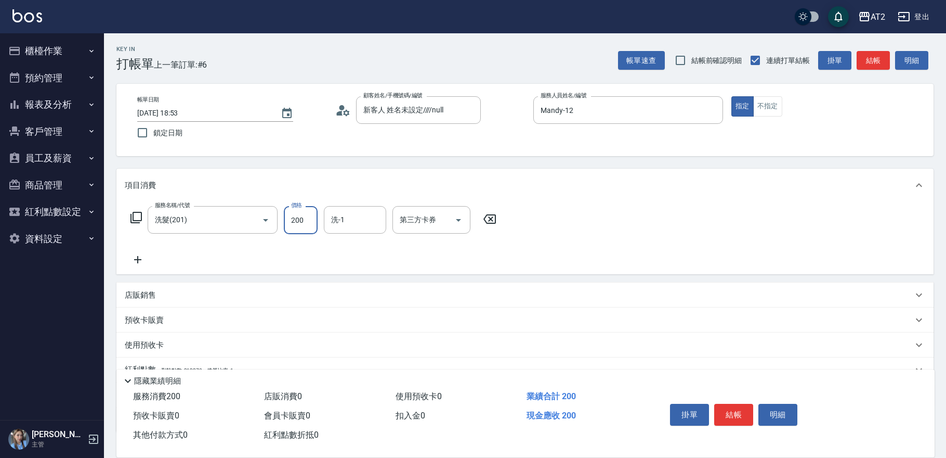
type input "5"
type input "0"
type input "50"
type input "500"
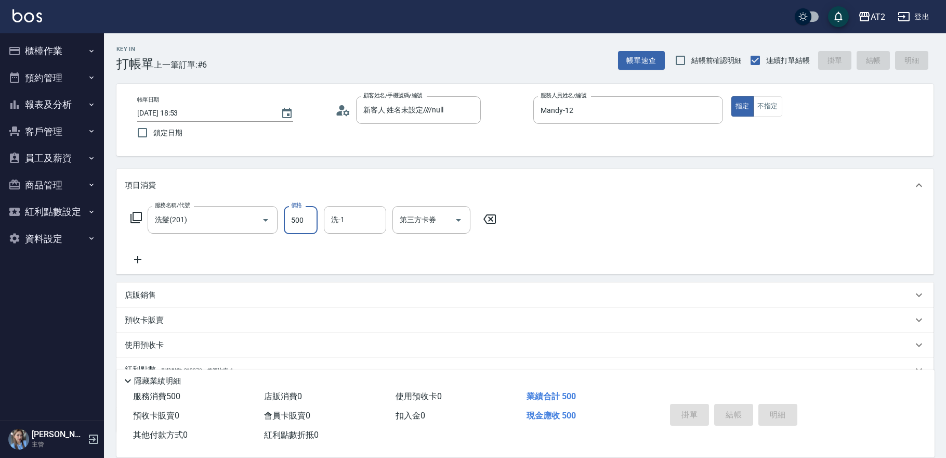
type input "0"
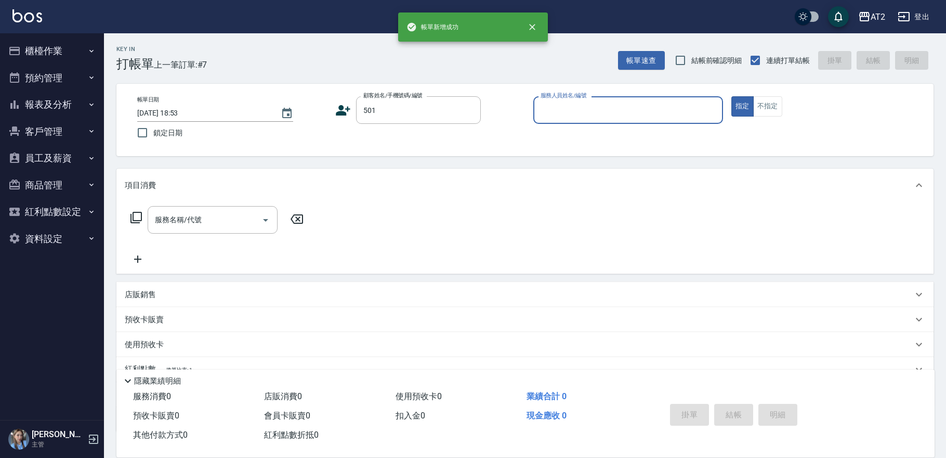
type input "新客人 姓名未設定/501/null"
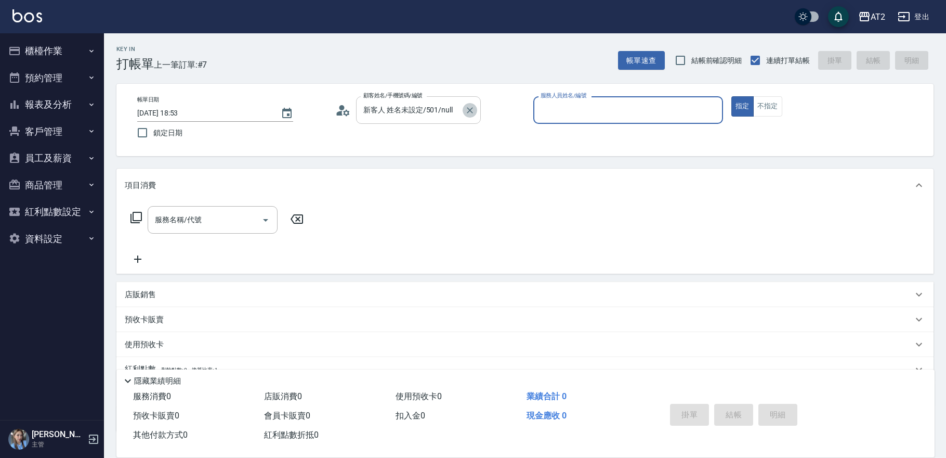
click at [470, 108] on icon "Clear" at bounding box center [470, 110] width 10 height 10
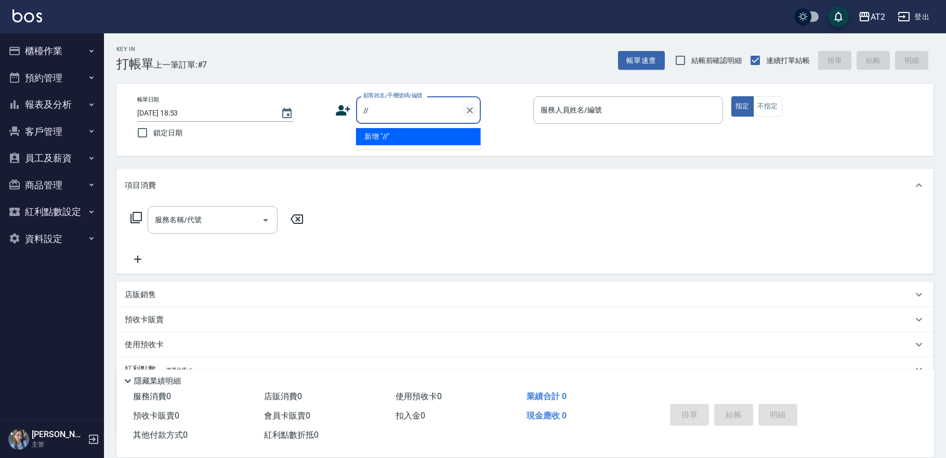
type input "//"
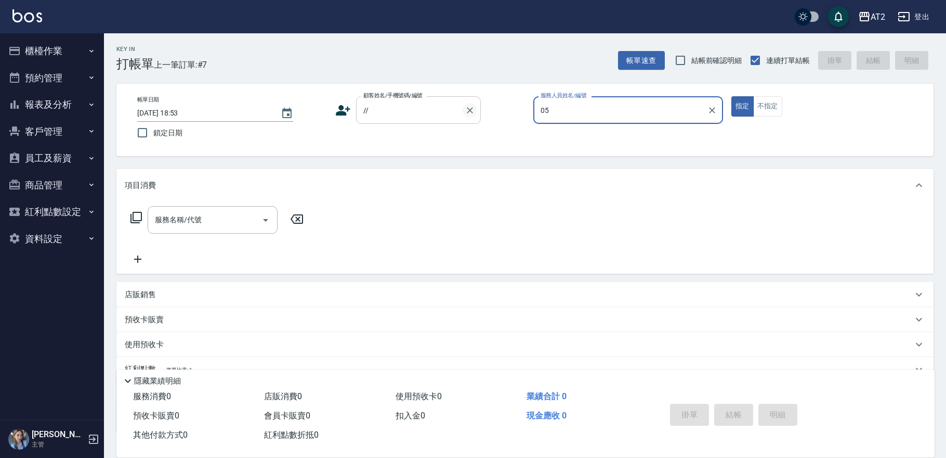
type input "[PERSON_NAME]-05"
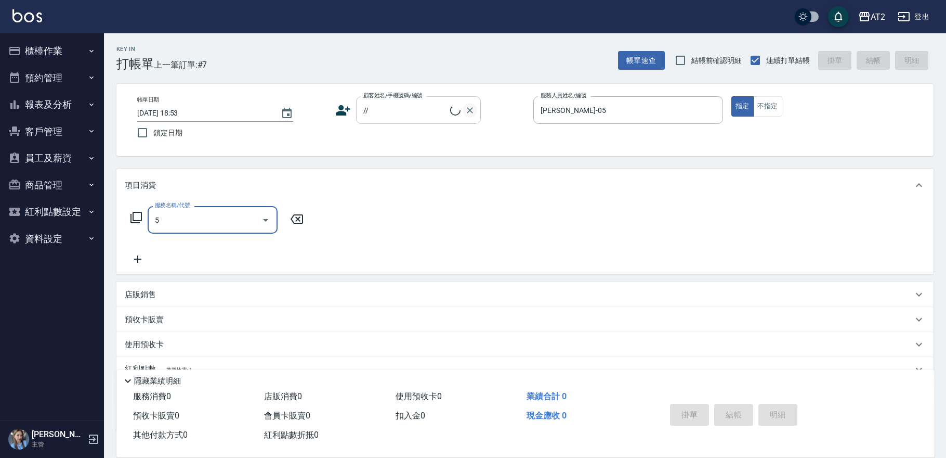
type input "50"
type input "新客人 姓名未設定////null"
type input "501"
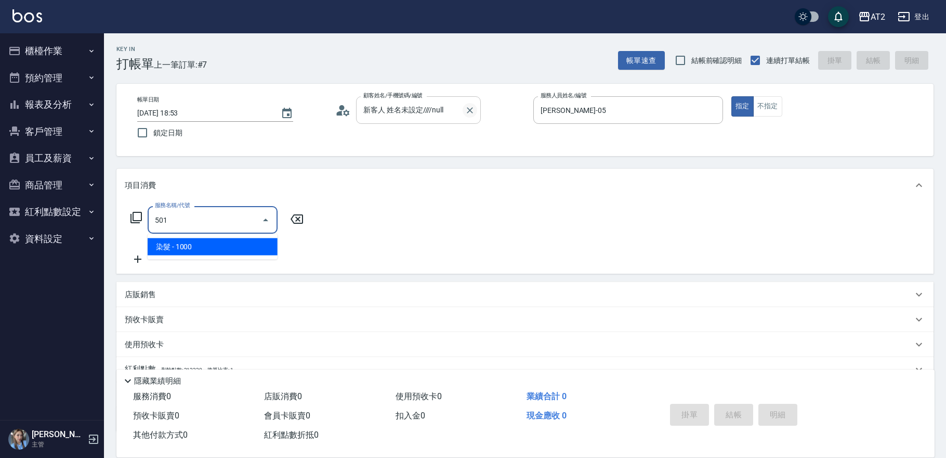
type input "100"
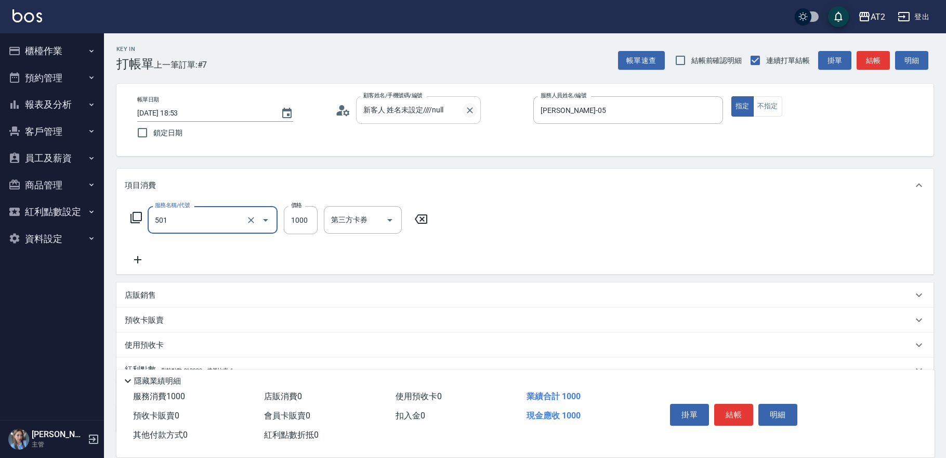
type input "染髮(501)"
type input "2"
type input "0"
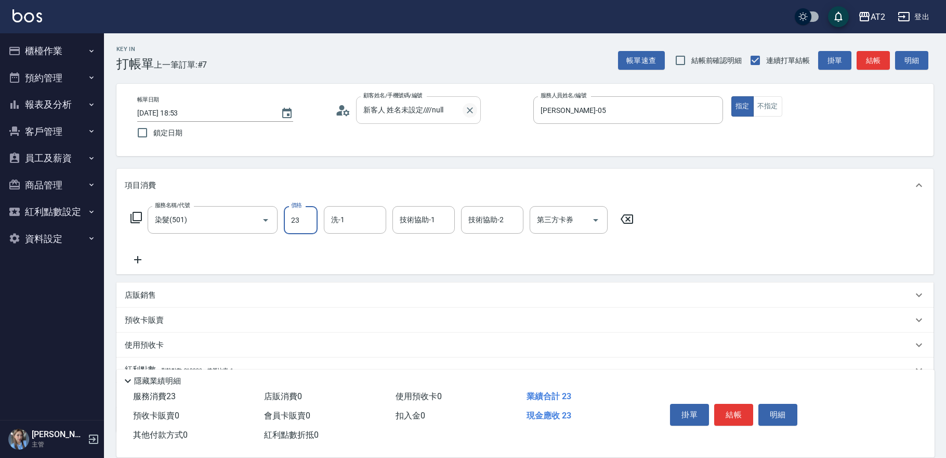
type input "238"
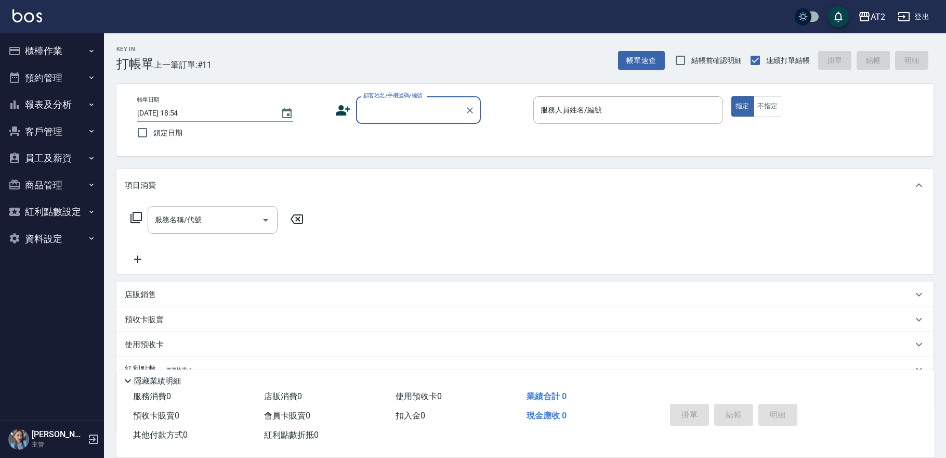
click at [34, 156] on button "員工及薪資" at bounding box center [52, 158] width 96 height 27
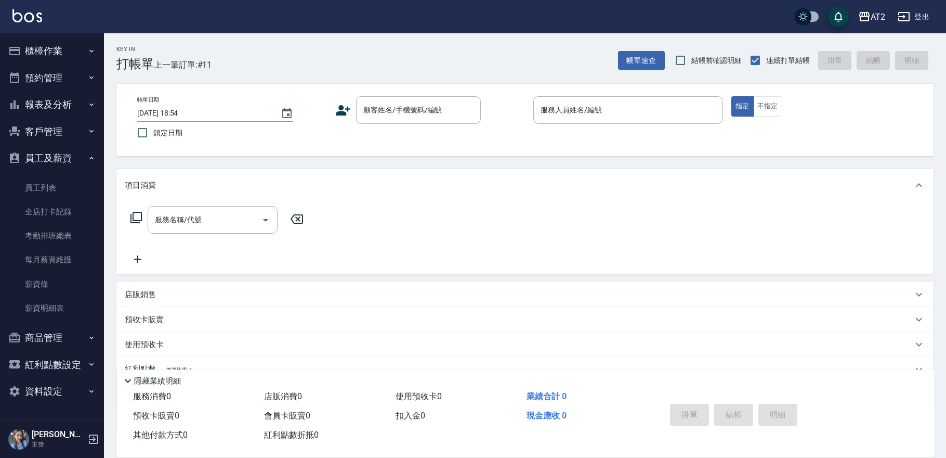
click at [52, 109] on button "報表及分析" at bounding box center [52, 104] width 96 height 27
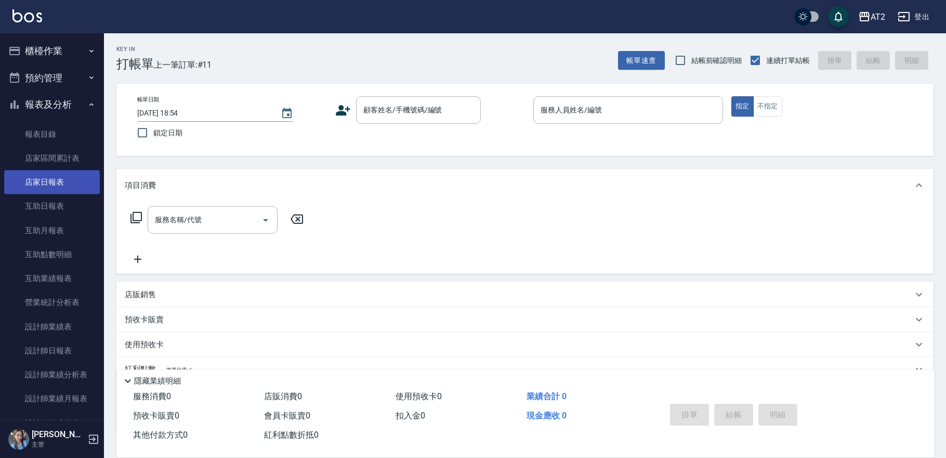
click at [59, 175] on link "店家日報表" at bounding box center [52, 182] width 96 height 24
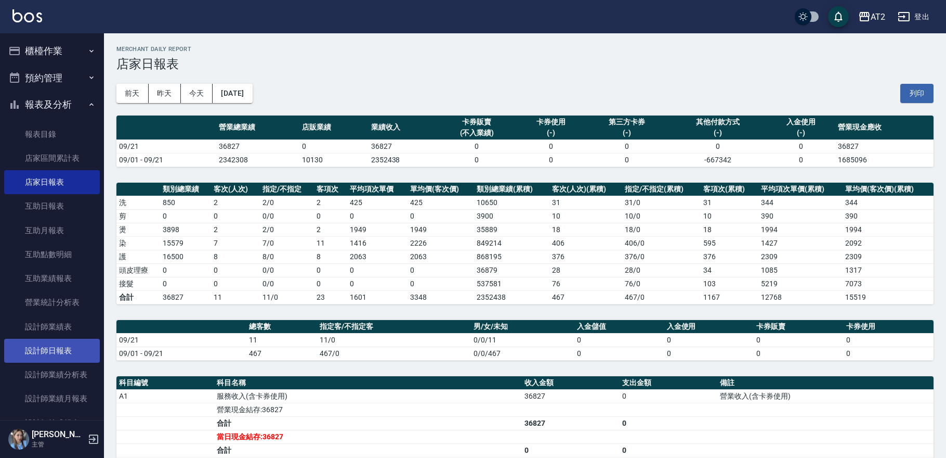
click at [73, 345] on link "設計師日報表" at bounding box center [52, 351] width 96 height 24
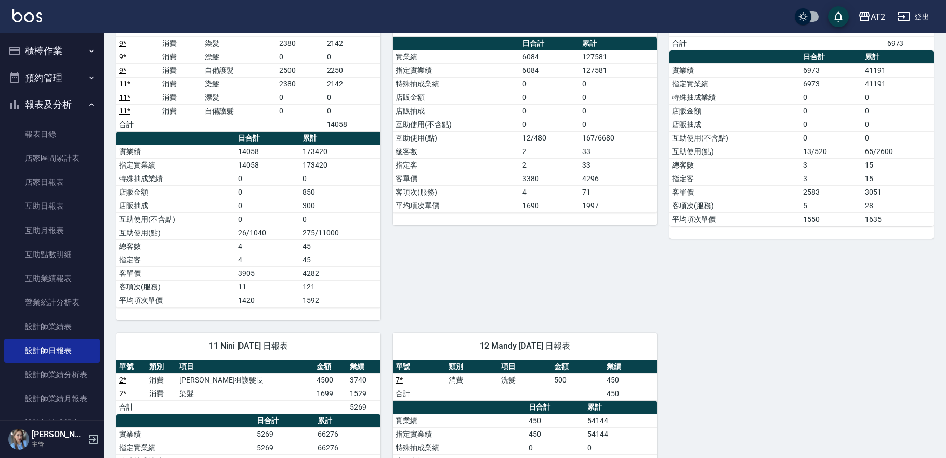
scroll to position [58, 0]
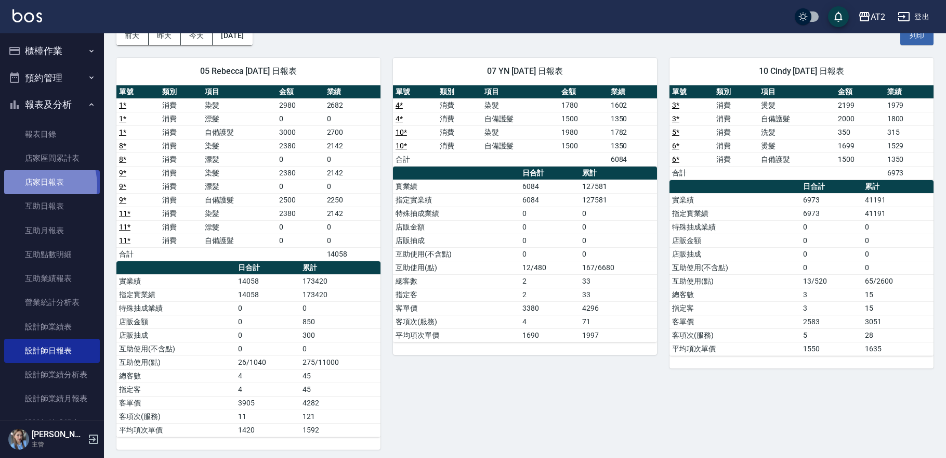
click at [33, 185] on link "店家日報表" at bounding box center [52, 182] width 96 height 24
